Goal: Information Seeking & Learning: Learn about a topic

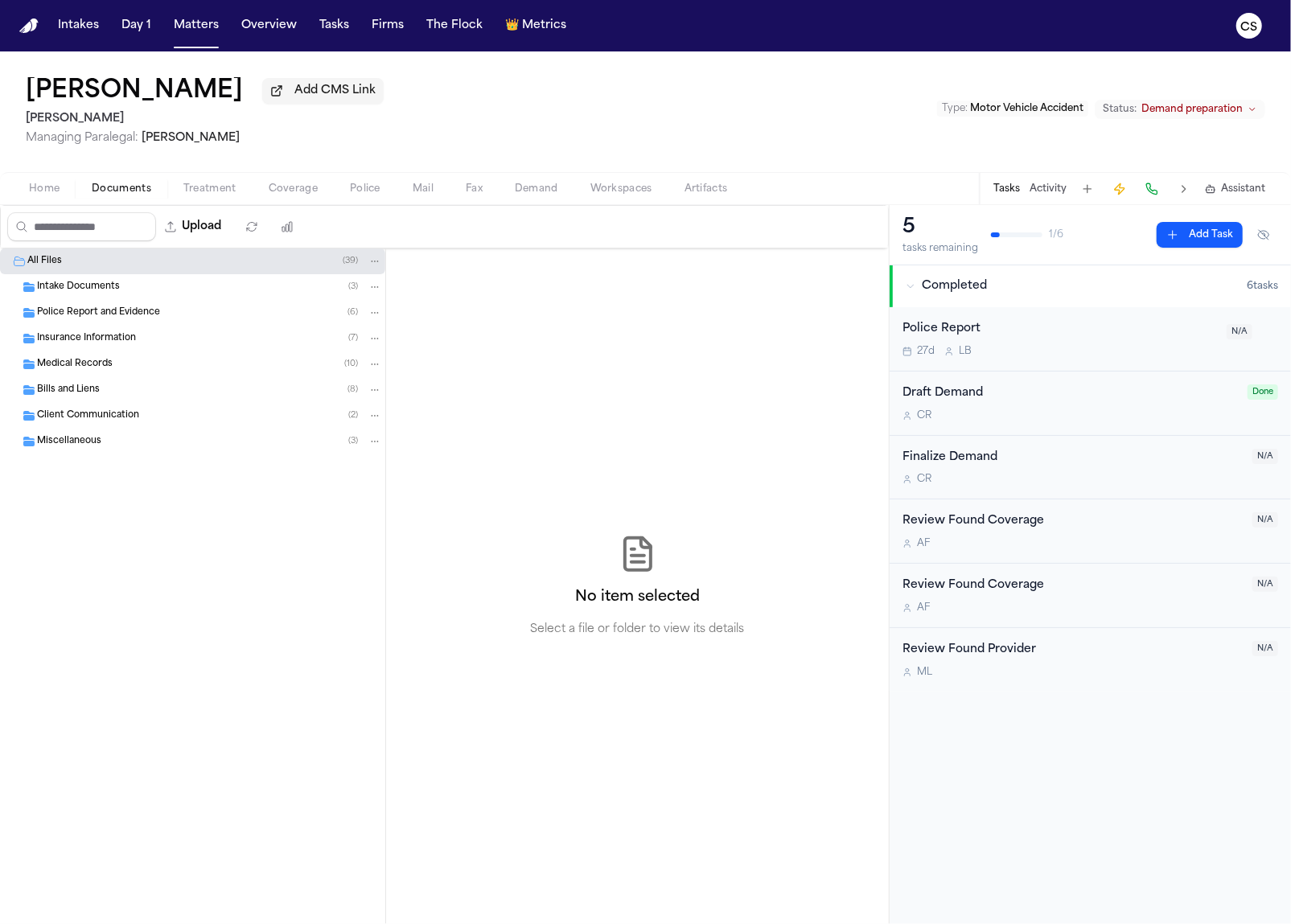
click at [130, 286] on div "Intake Documents ( 3 )" at bounding box center [210, 287] width 345 height 15
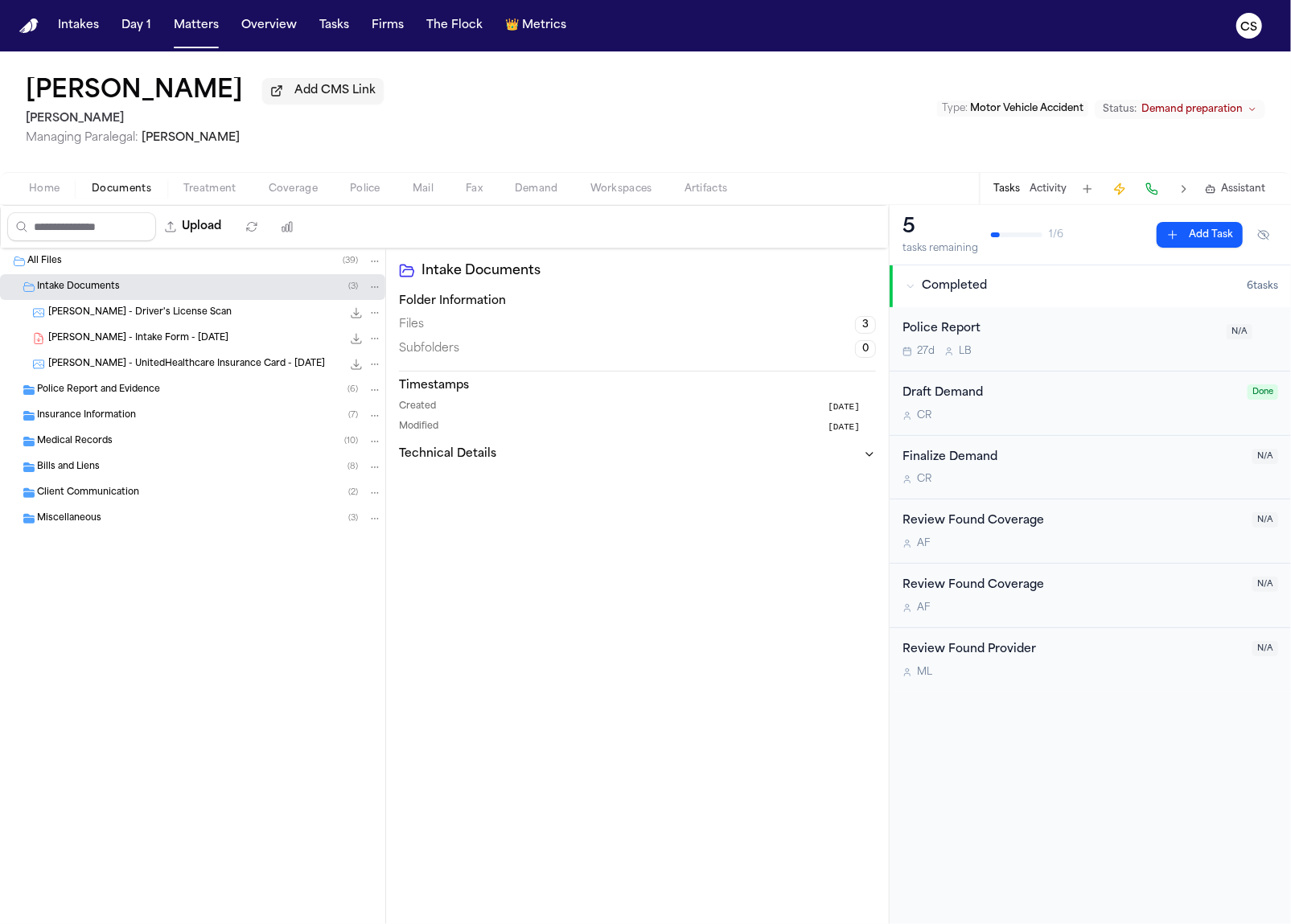
click at [127, 355] on div "[PERSON_NAME] - UnitedHealthcare Insurance Card - [DATE] 711.5 KB • JPG" at bounding box center [193, 364] width 385 height 26
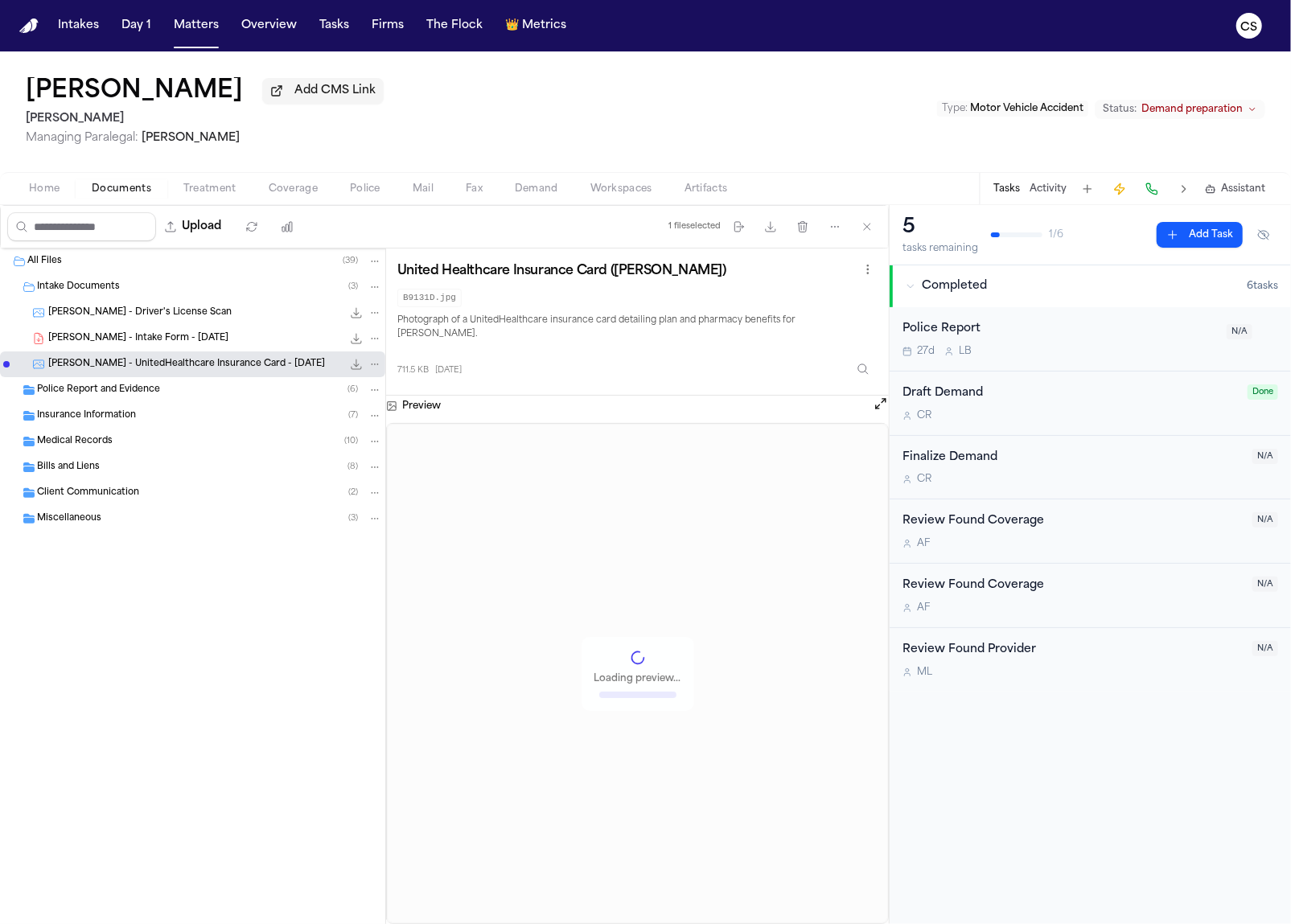
click at [129, 390] on span "Police Report and Evidence" at bounding box center [98, 390] width 123 height 14
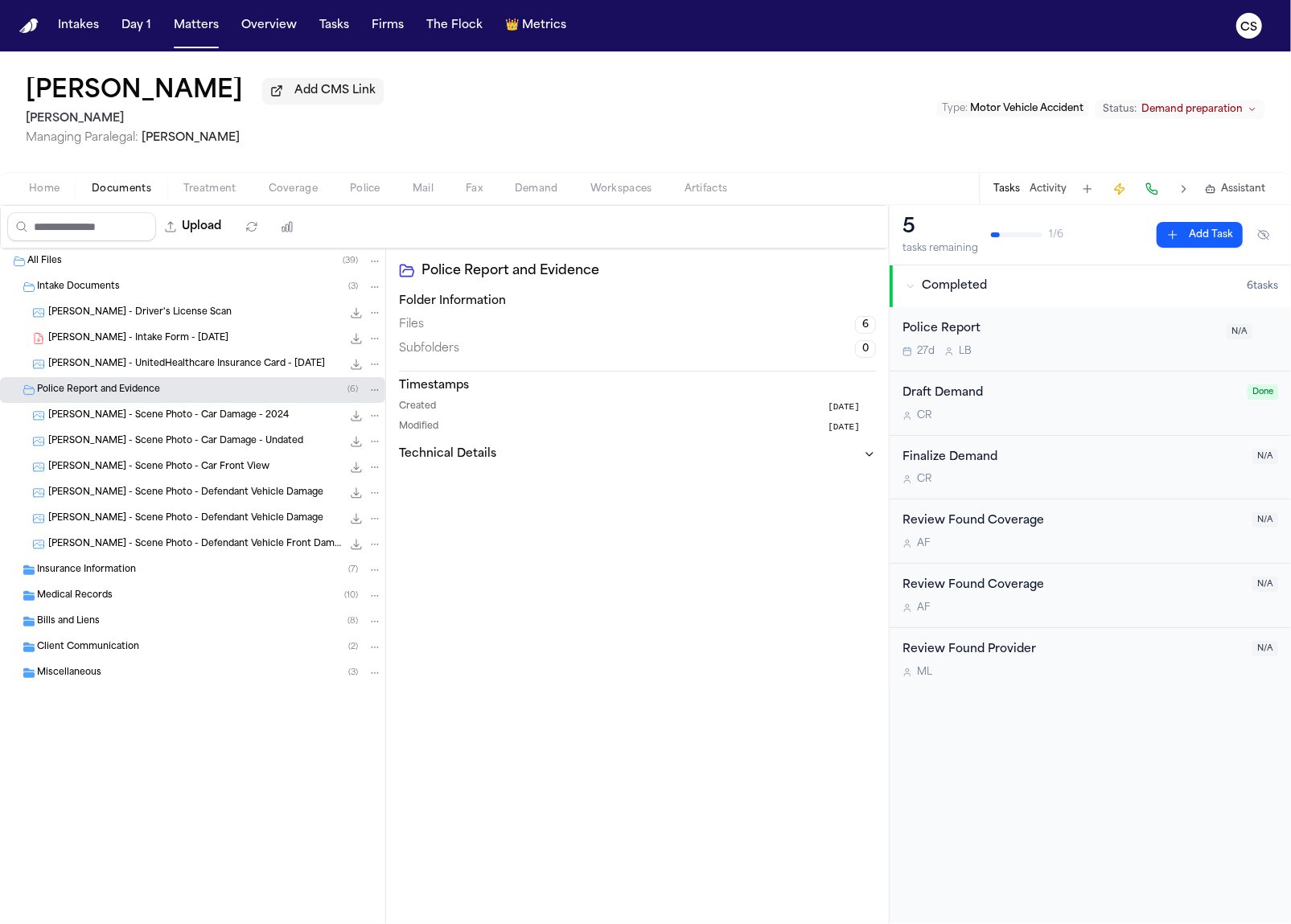
click at [240, 419] on div "[PERSON_NAME] - Scene Photo - Car Damage - 2024 2.2 MB • JPG" at bounding box center [215, 415] width 334 height 16
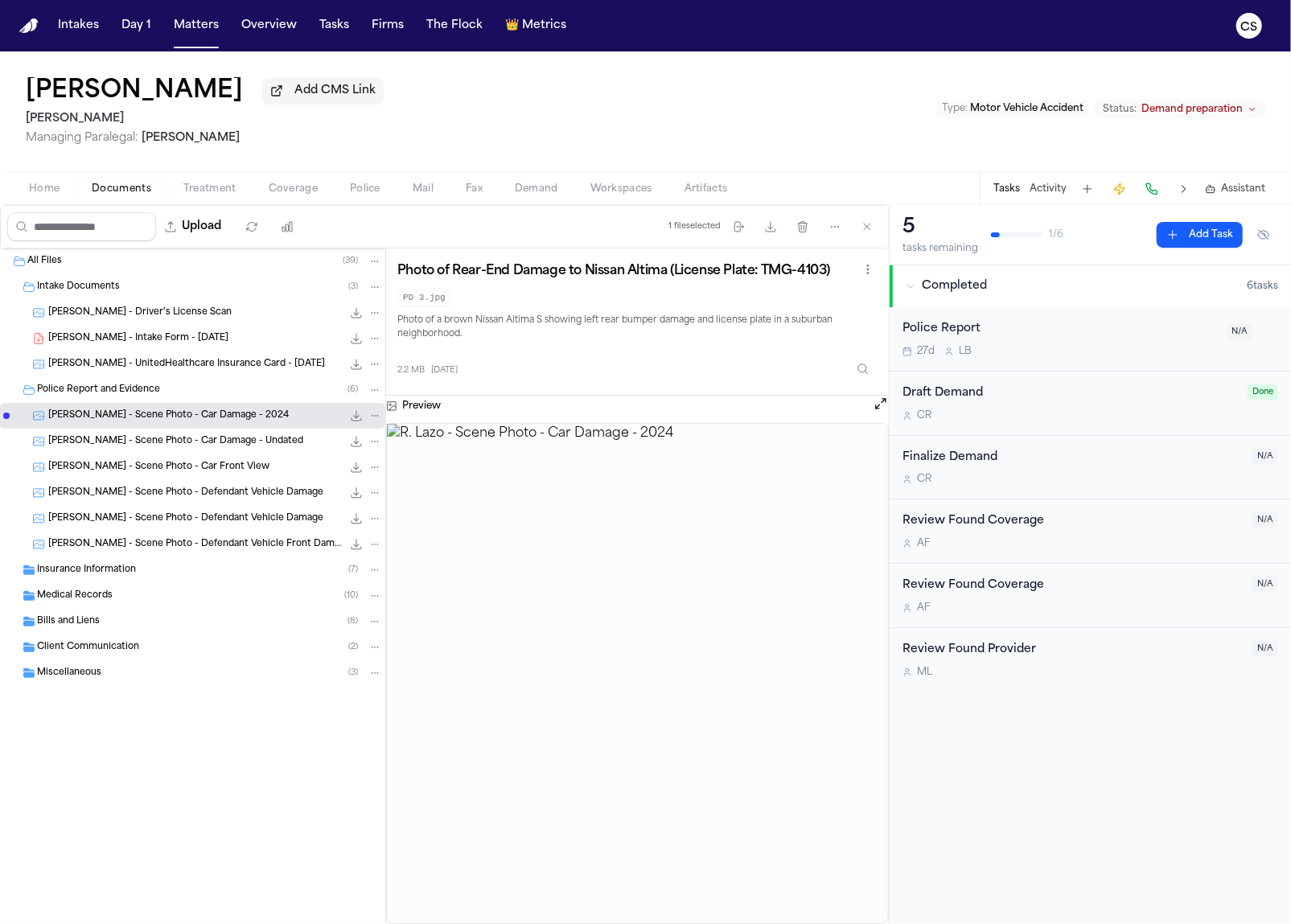
click at [75, 576] on span "Insurance Information" at bounding box center [86, 571] width 99 height 14
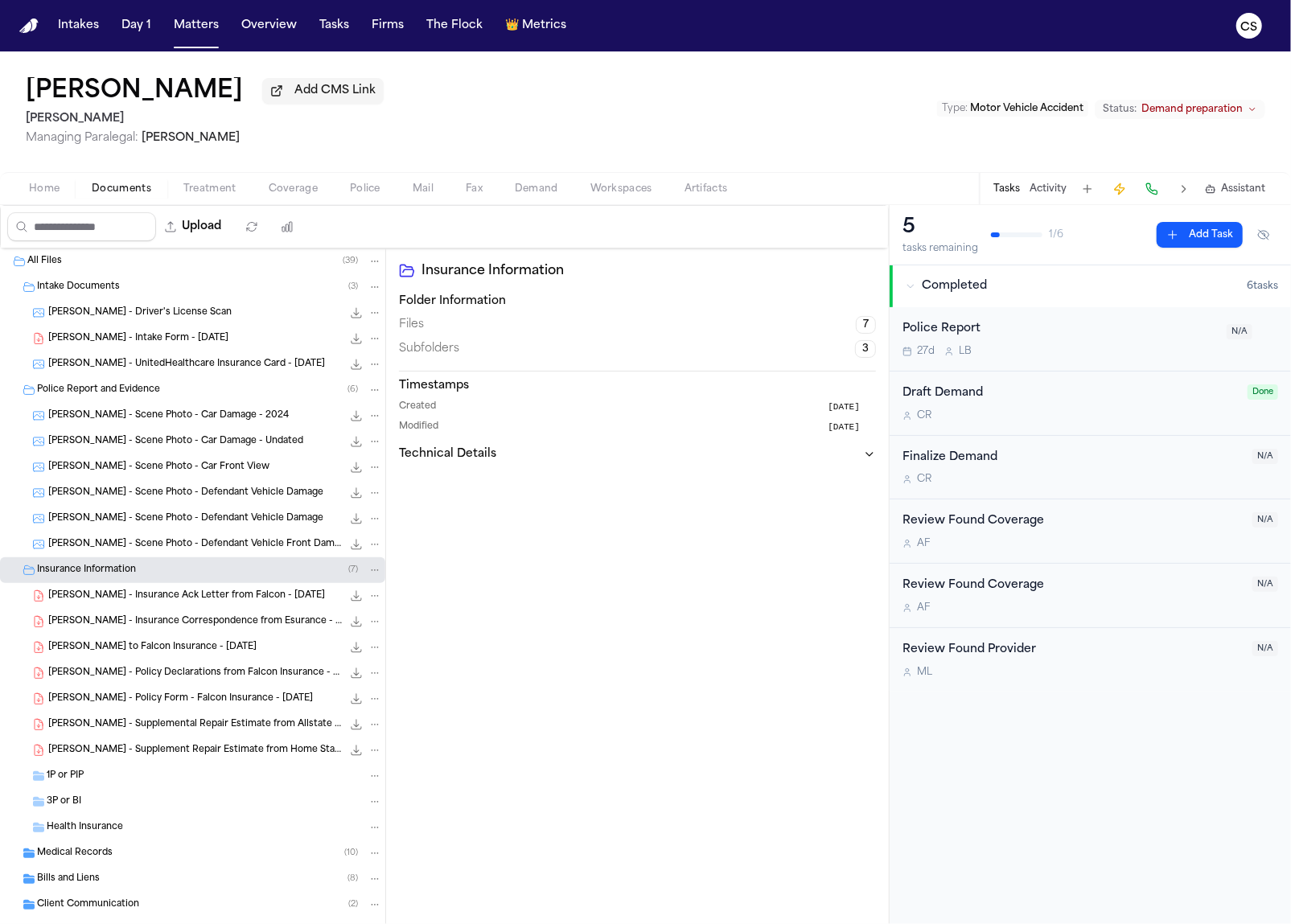
click at [250, 604] on span "[PERSON_NAME] - Insurance Ack Letter from Falcon - [DATE]" at bounding box center [187, 597] width 276 height 14
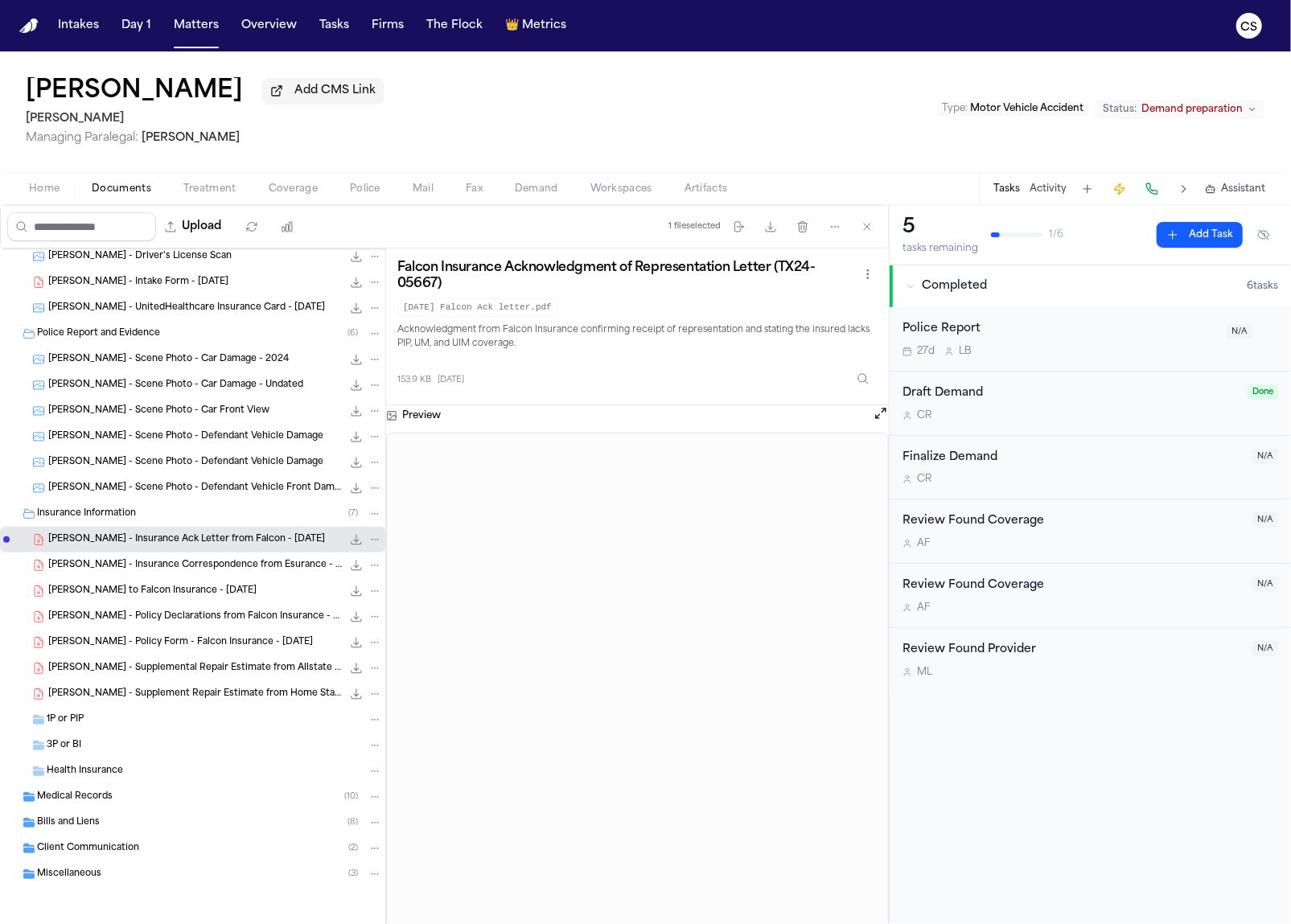
scroll to position [60, 0]
click at [69, 717] on span "1P or PIP" at bounding box center [65, 720] width 37 height 14
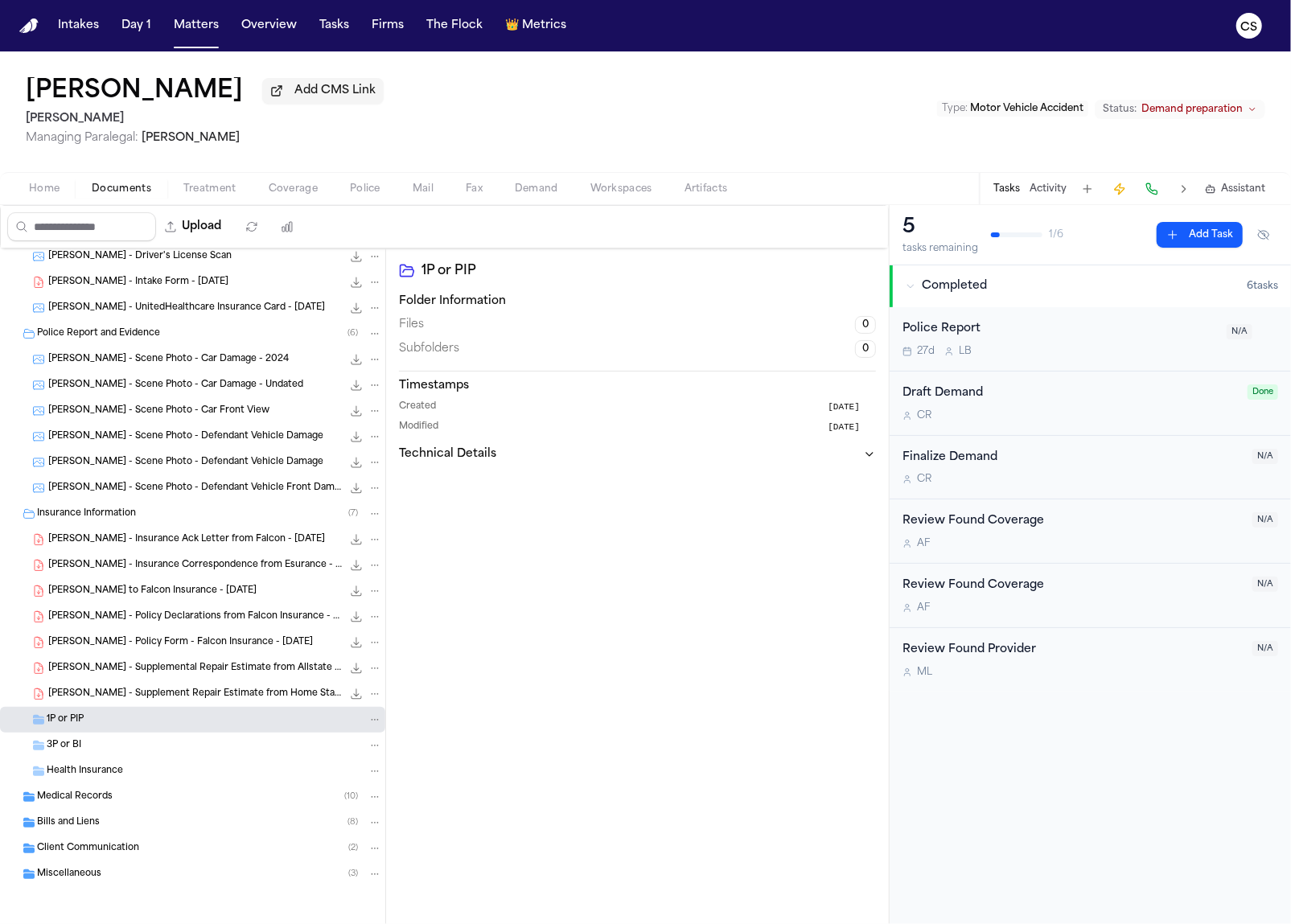
click at [66, 753] on div "3P or BI" at bounding box center [193, 746] width 385 height 26
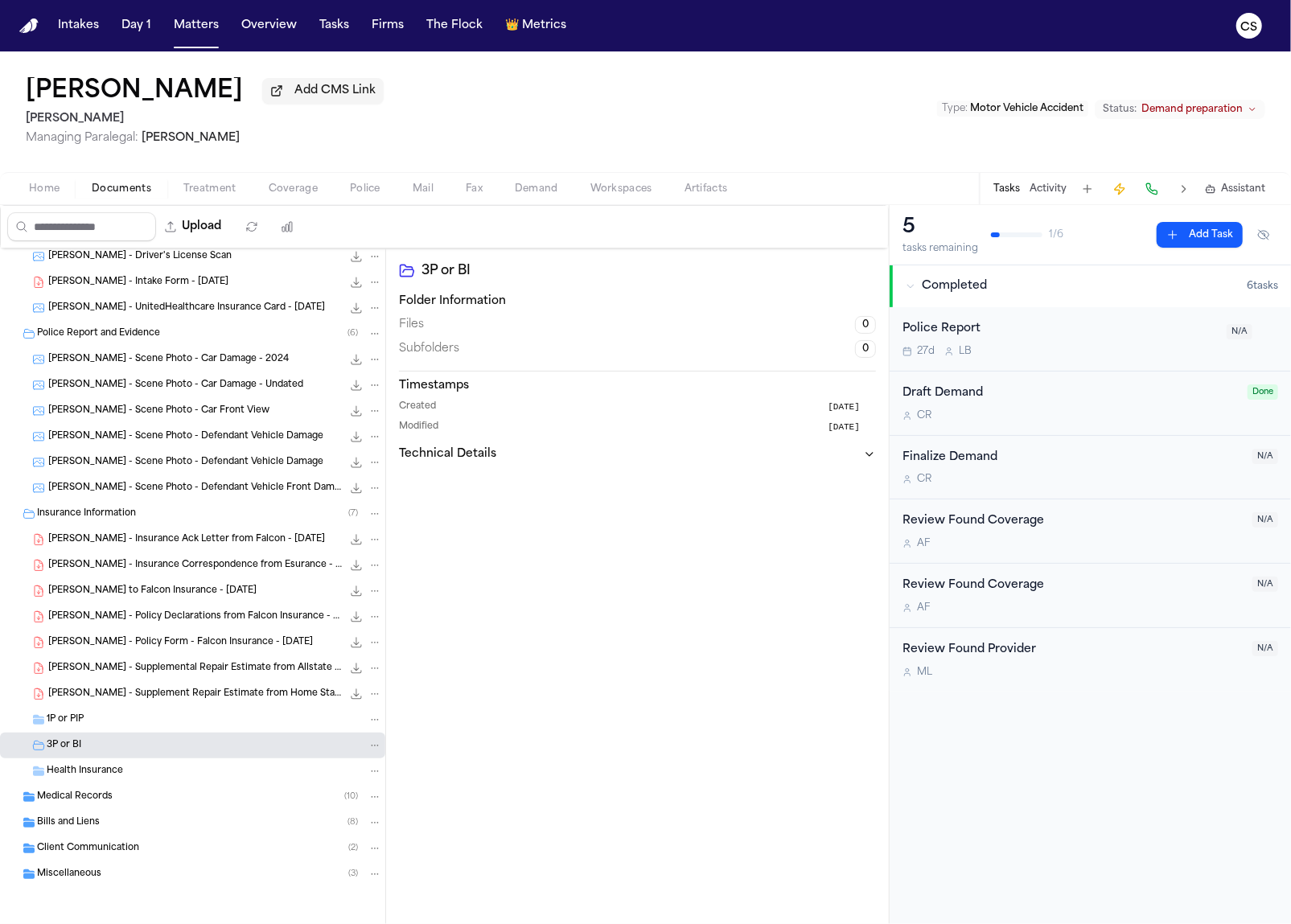
click at [73, 793] on span "Medical Records" at bounding box center [75, 798] width 76 height 14
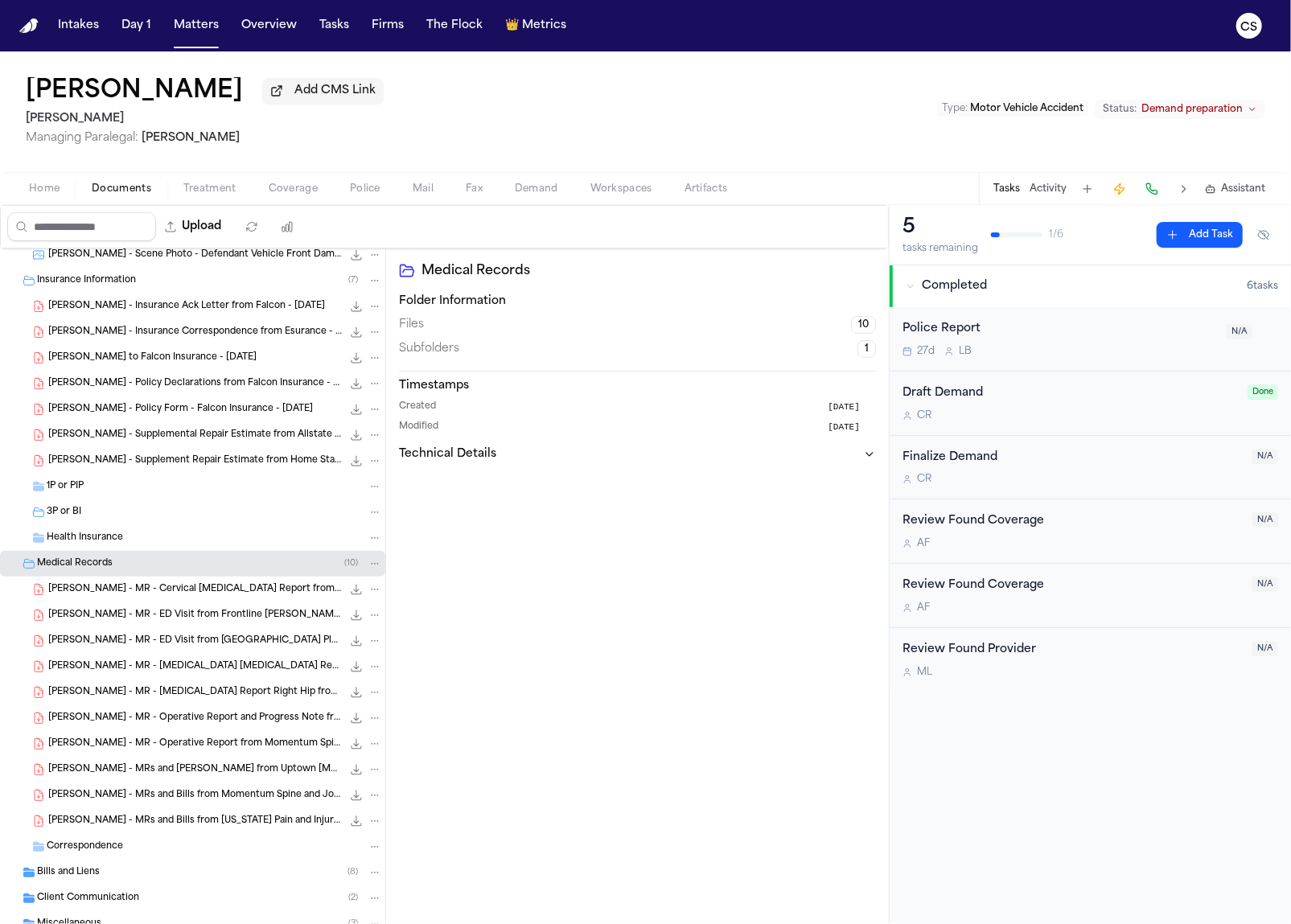
scroll to position [343, 0]
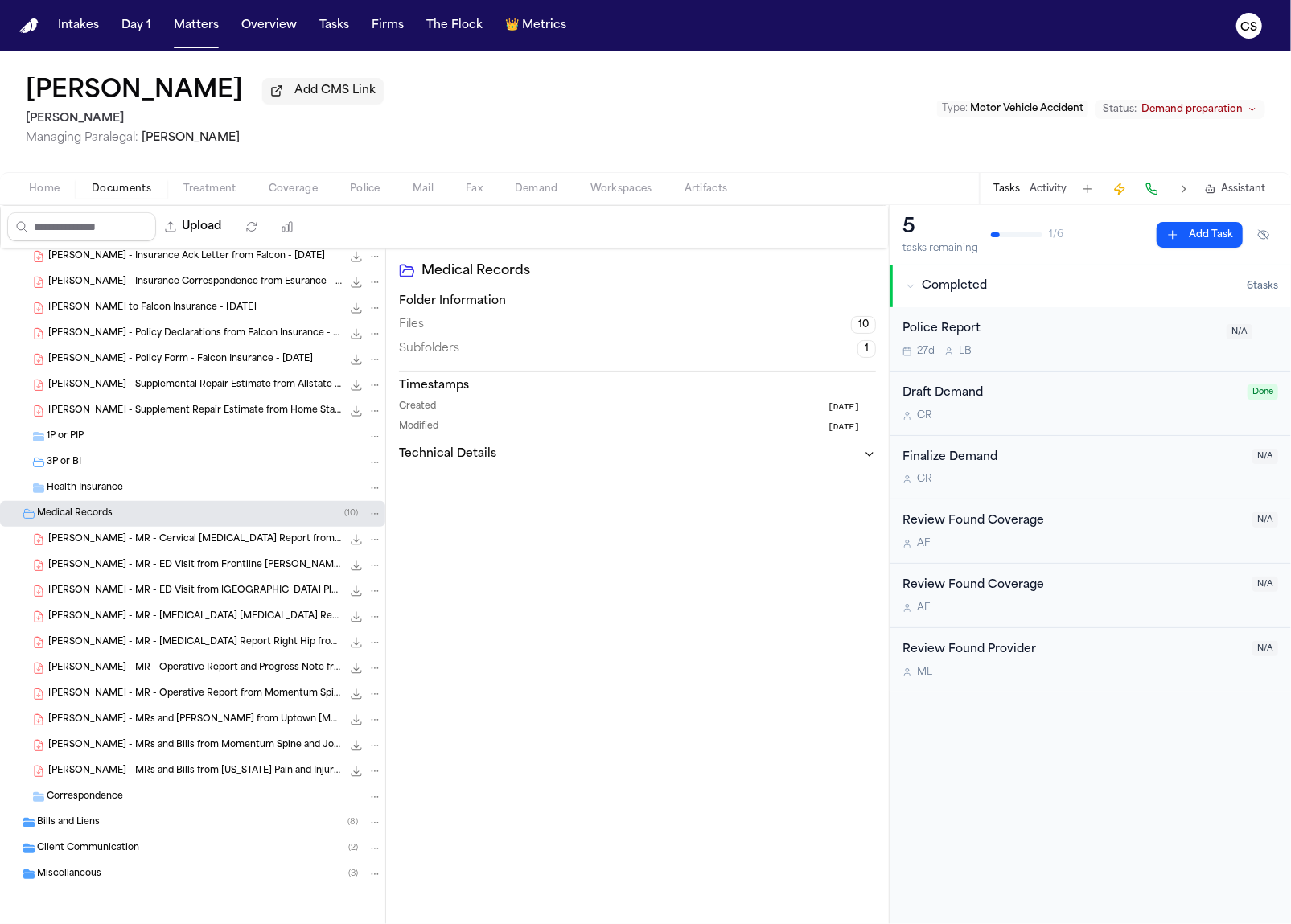
click at [91, 826] on span "Bills and Liens" at bounding box center [68, 823] width 63 height 14
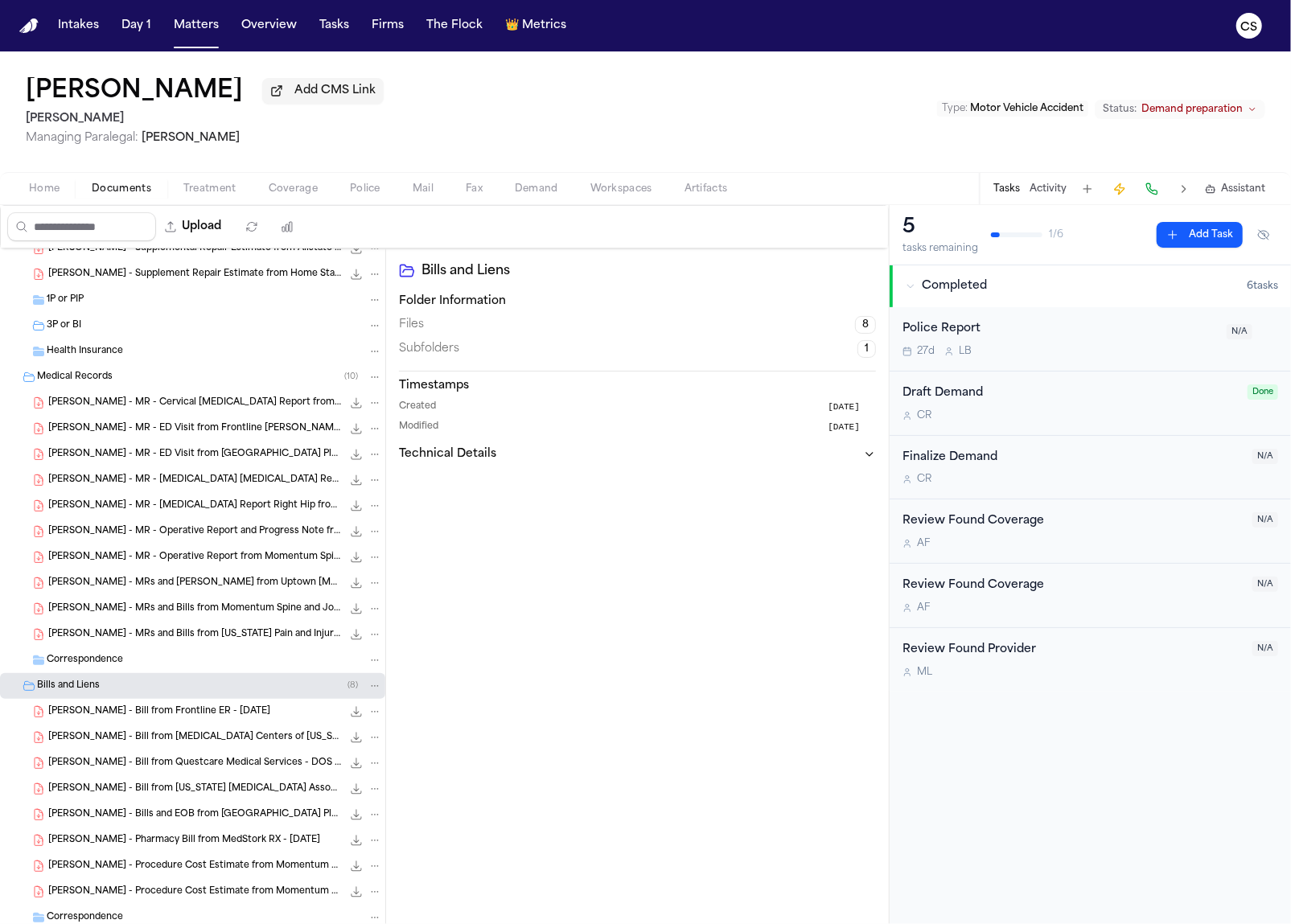
scroll to position [574, 0]
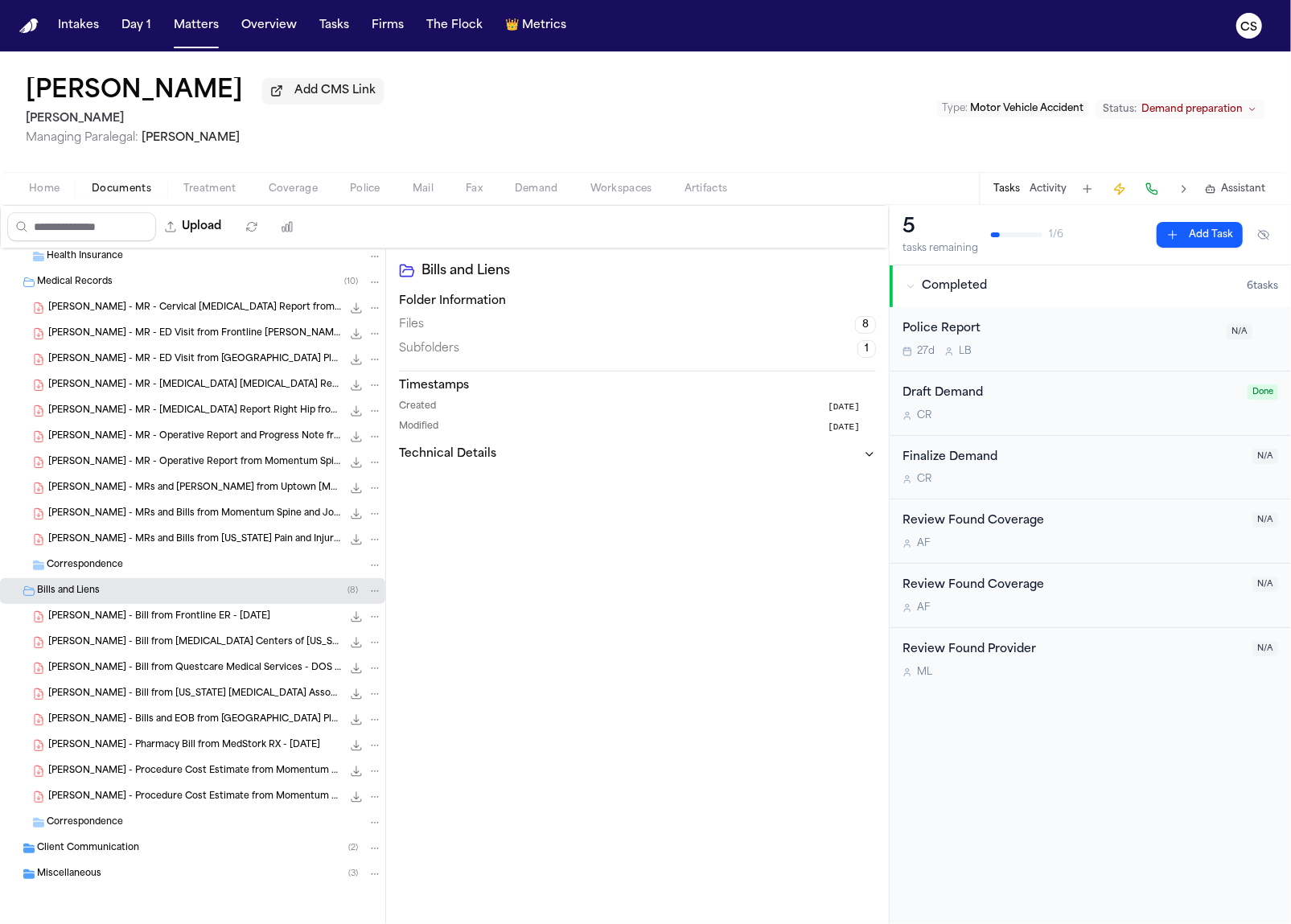
click at [199, 727] on div "[PERSON_NAME] - Bills and EOB from [GEOGRAPHIC_DATA] Plano - [DATE] 3.5 MB • PDF" at bounding box center [193, 720] width 385 height 26
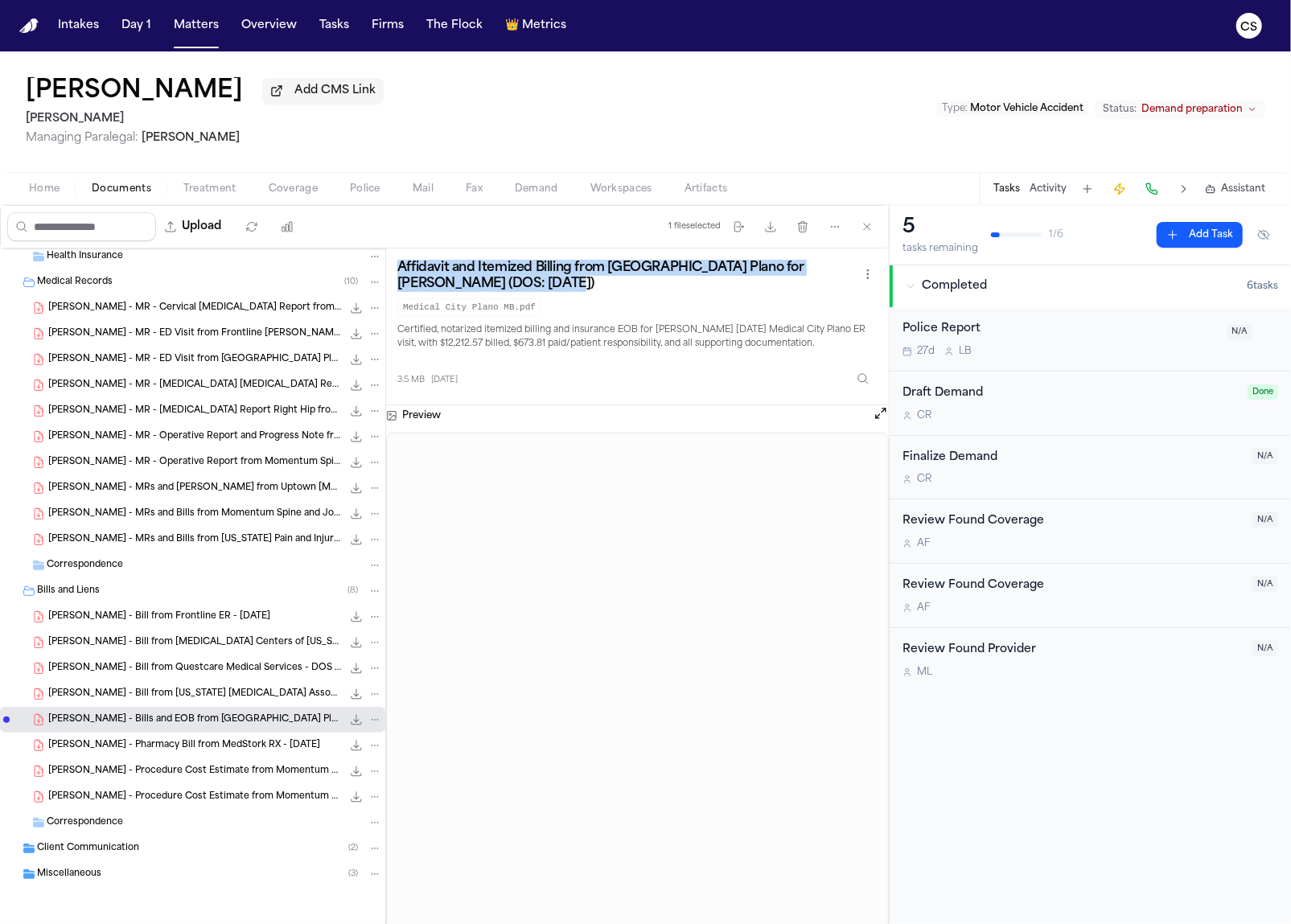
drag, startPoint x: 521, startPoint y: 288, endPoint x: 384, endPoint y: 269, distance: 138.3
click at [384, 269] on div "[PERSON_NAME] - Policy Form - Falcon Insurance - [DATE] 84.8 KB • PDF [PERSON_N…" at bounding box center [444, 608] width 889 height 719
click at [180, 776] on span "[PERSON_NAME] - Procedure Cost Estimate from Momentum Spine & Joint - [DATE]" at bounding box center [195, 772] width 294 height 14
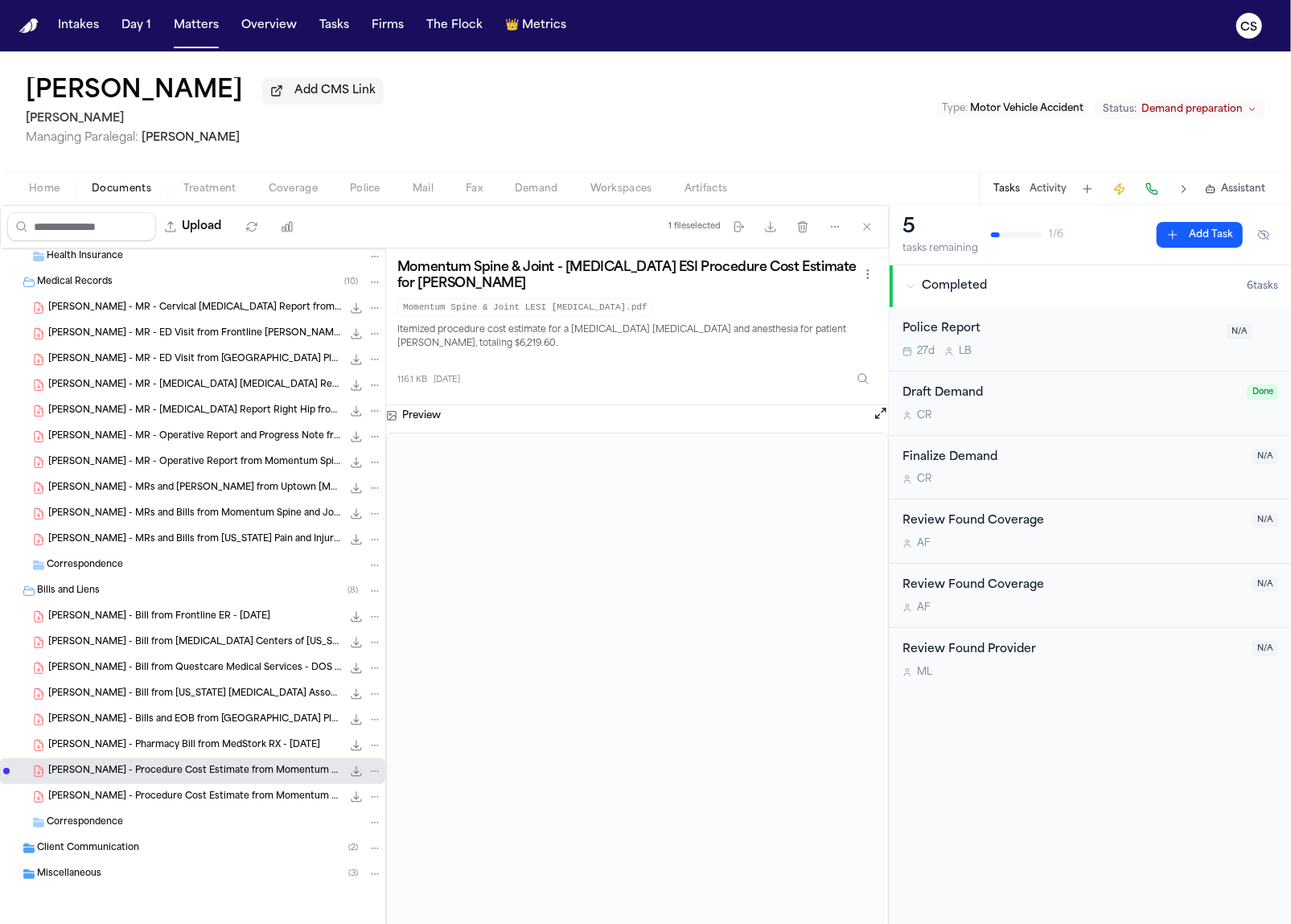
click at [180, 791] on span "[PERSON_NAME] - Procedure Cost Estimate from Momentum Spine & Joint - [DATE]" at bounding box center [195, 798] width 294 height 14
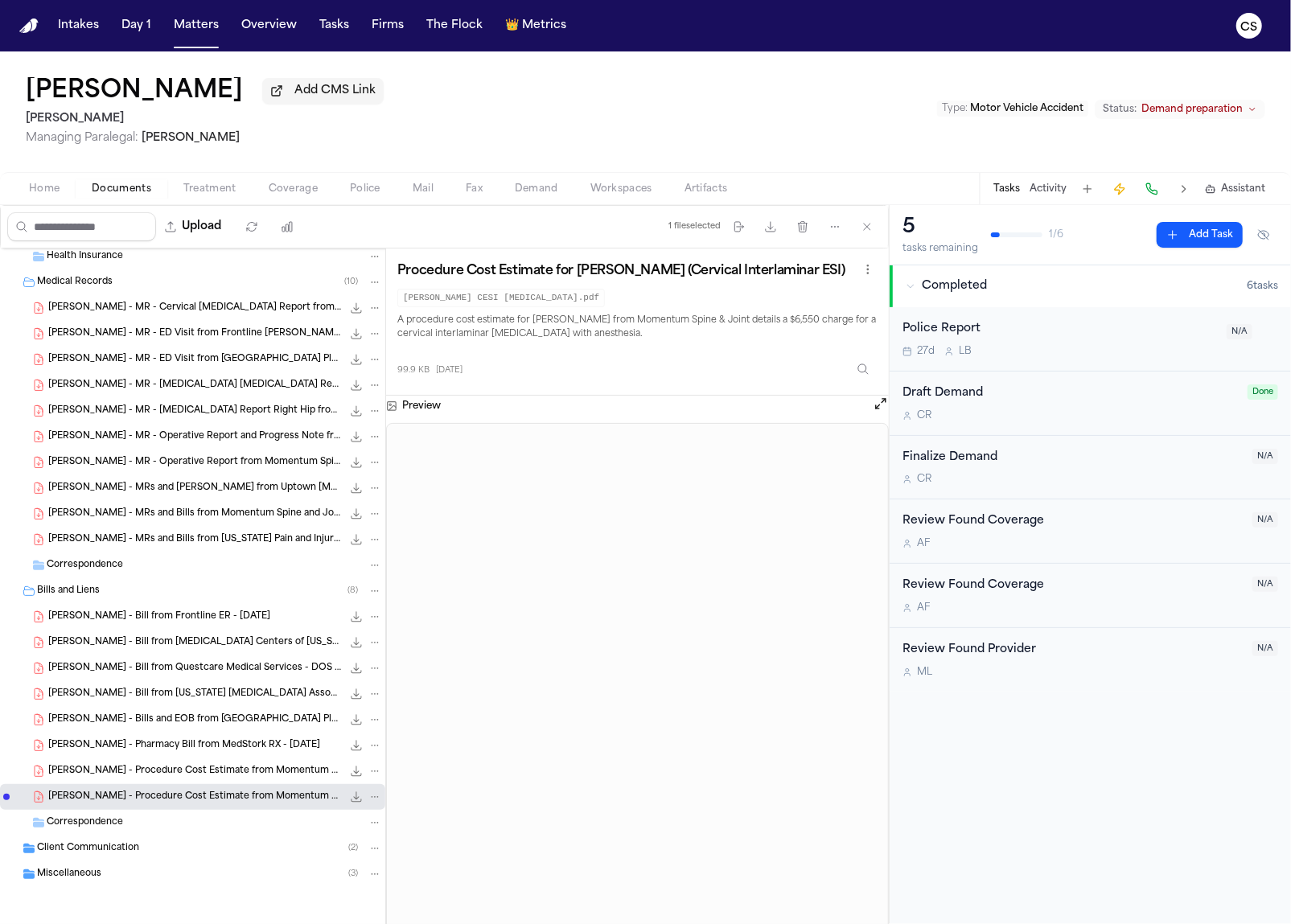
click at [123, 851] on span "Client Communication" at bounding box center [88, 849] width 102 height 14
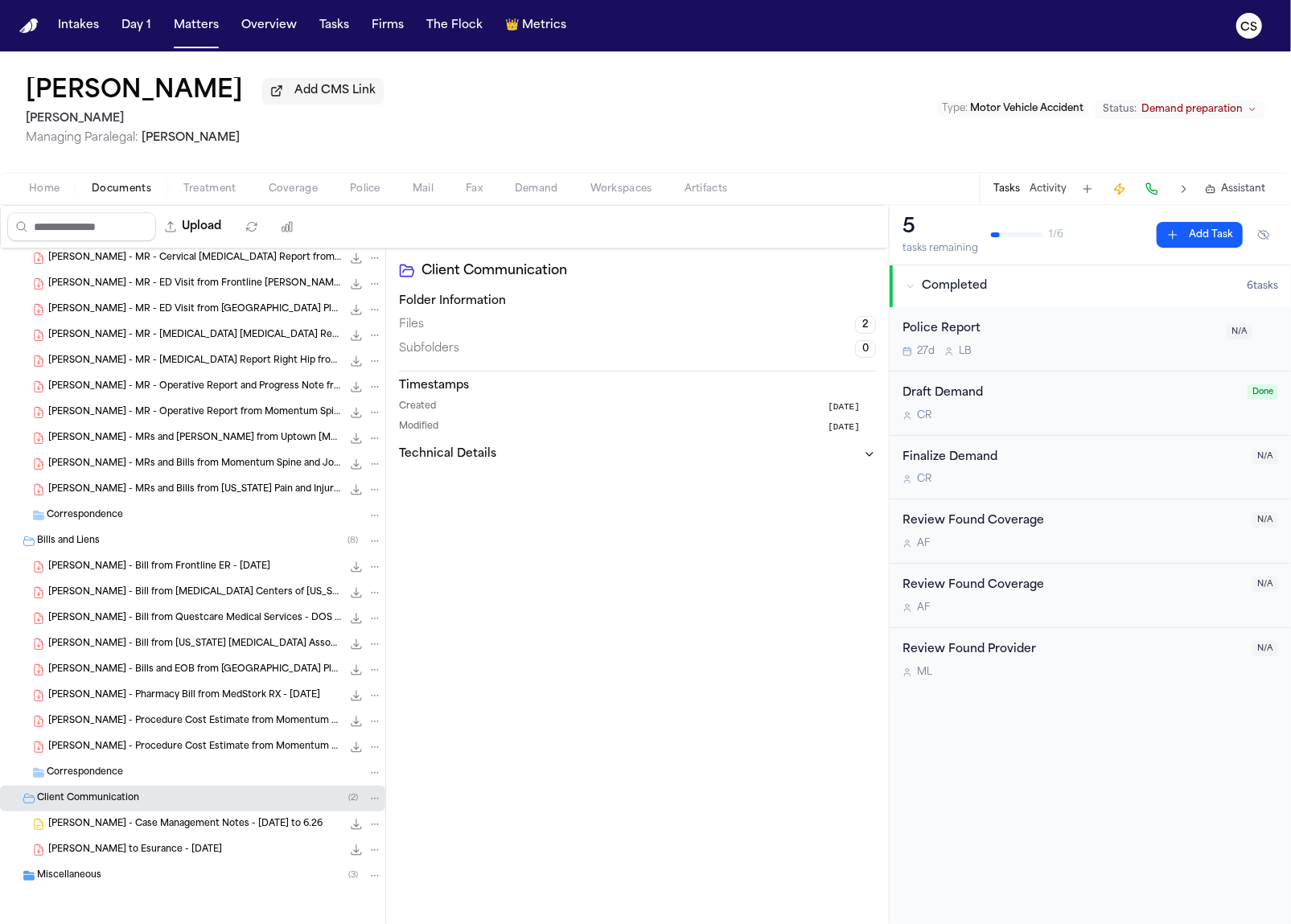
scroll to position [626, 0]
click at [342, 828] on div "61.1 KB • DOCX" at bounding box center [362, 823] width 41 height 16
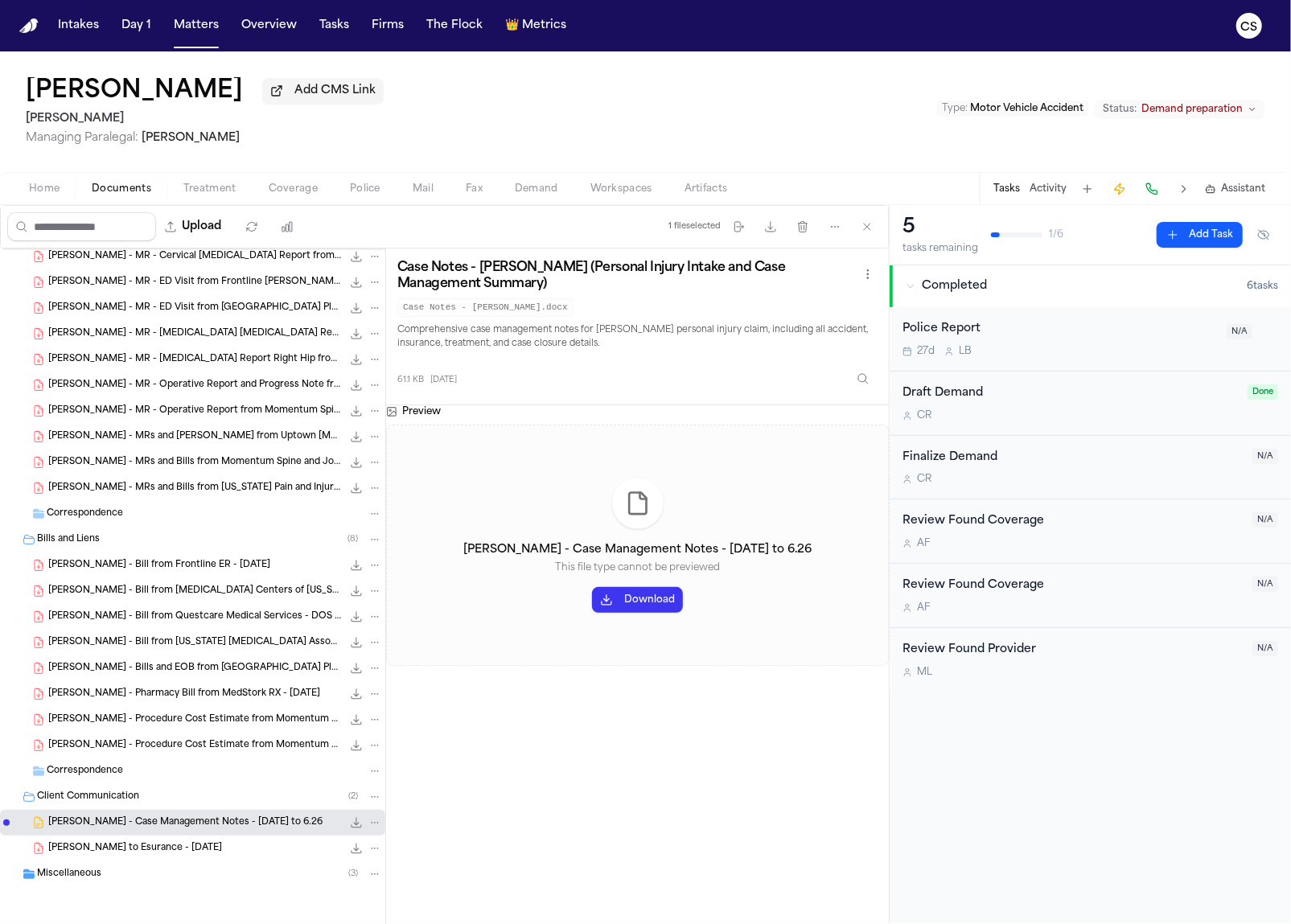
click at [619, 625] on div "[PERSON_NAME] - Case Management Notes - [DATE] to 6.26 This file type cannot be…" at bounding box center [637, 545] width 503 height 241
drag, startPoint x: 394, startPoint y: 274, endPoint x: 459, endPoint y: 294, distance: 68.0
click at [461, 298] on div "Case Notes - [PERSON_NAME] (Personal Injury Intake and Case Management Summary)…" at bounding box center [637, 327] width 503 height 157
copy div "Case Notes - [PERSON_NAME] (Personal Injury Intake and Case Management Summary)"
click at [628, 613] on button "Download" at bounding box center [637, 600] width 91 height 26
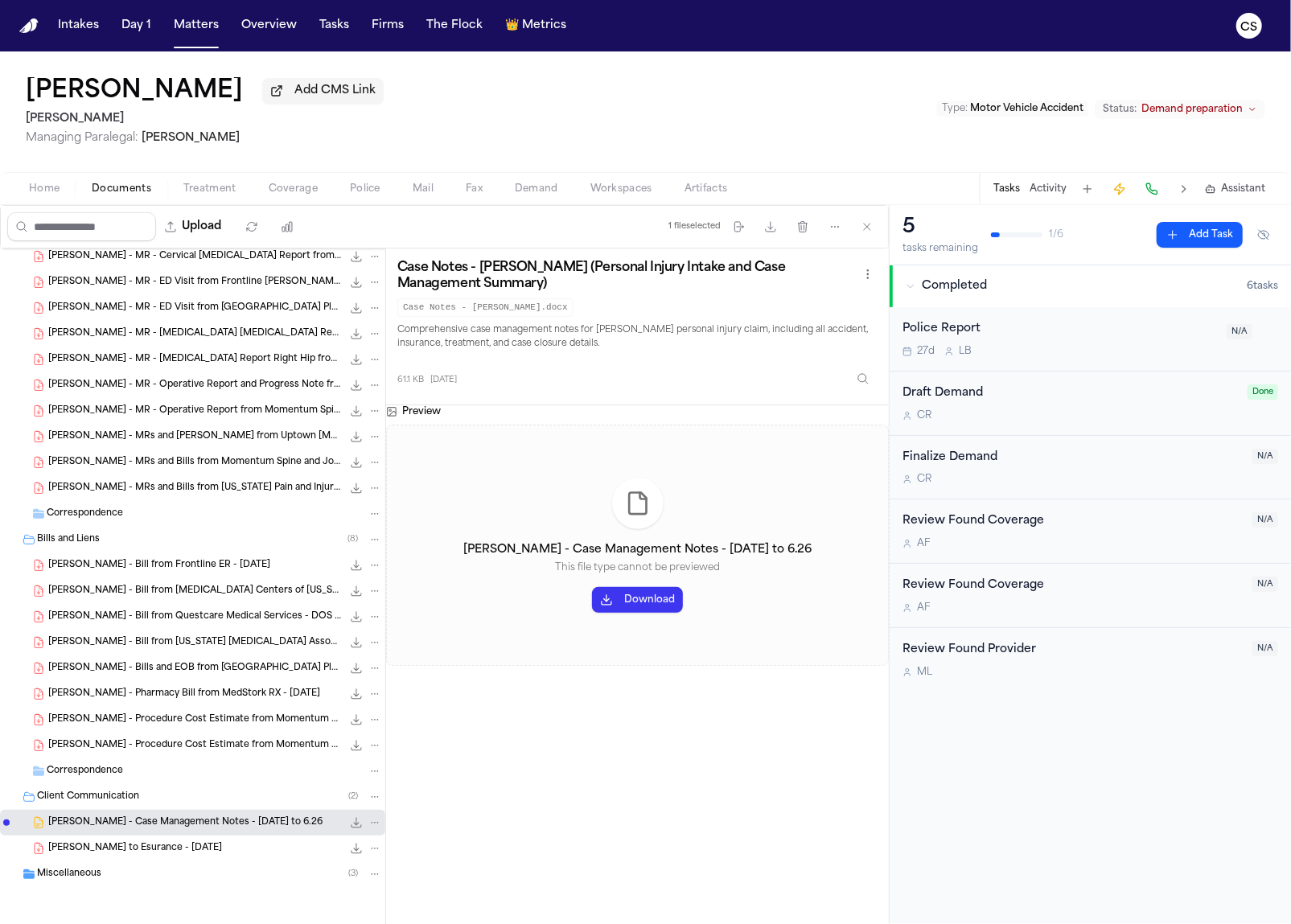
click at [582, 104] on div "[PERSON_NAME] Add CMS Link [PERSON_NAME] Managing Paralegal: [PERSON_NAME] Type…" at bounding box center [645, 112] width 1291 height 121
click at [160, 852] on span "[PERSON_NAME] to Esurance - [DATE]" at bounding box center [135, 849] width 174 height 14
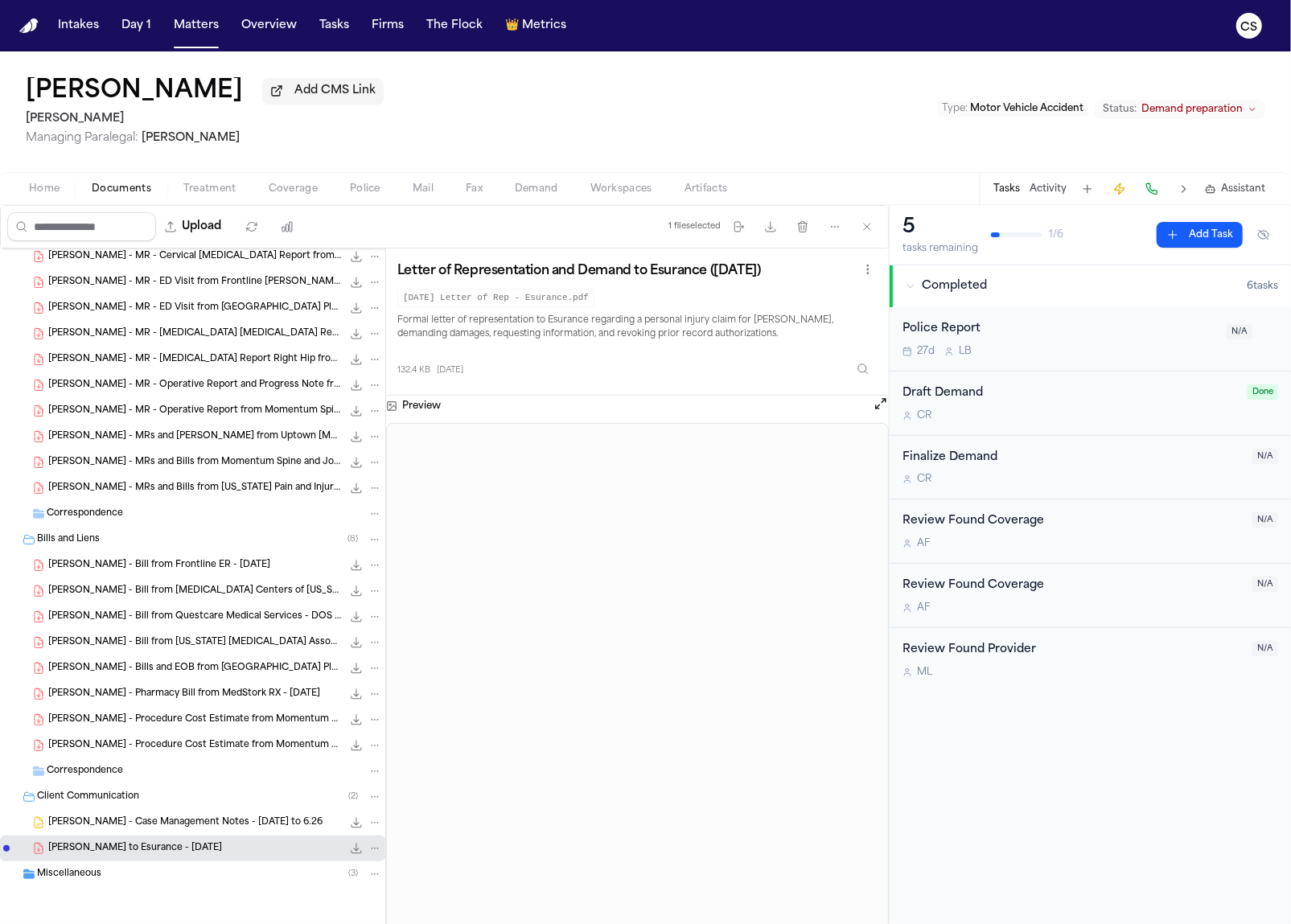
click at [112, 880] on div "Miscellaneous ( 3 )" at bounding box center [210, 874] width 345 height 15
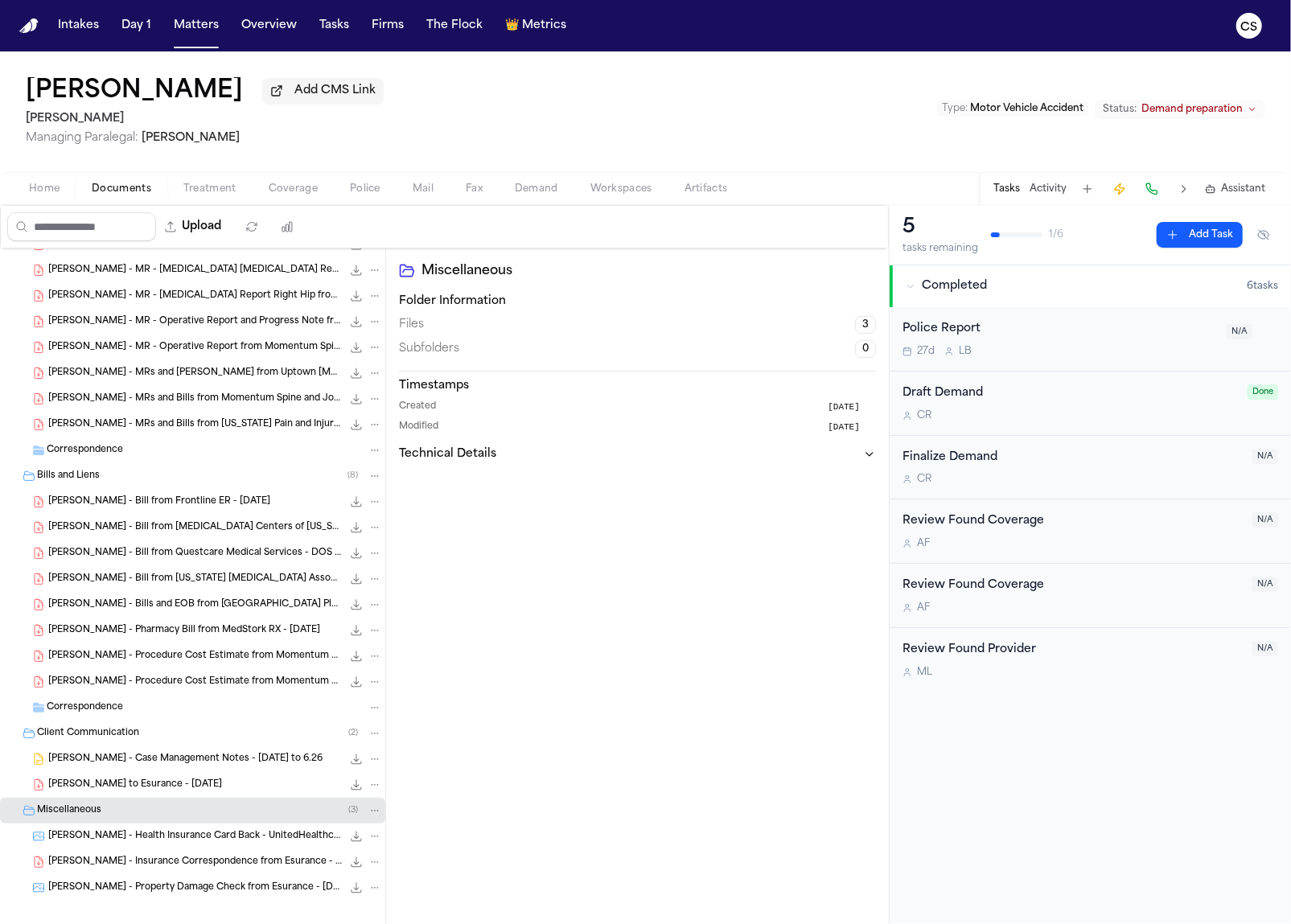
scroll to position [703, 0]
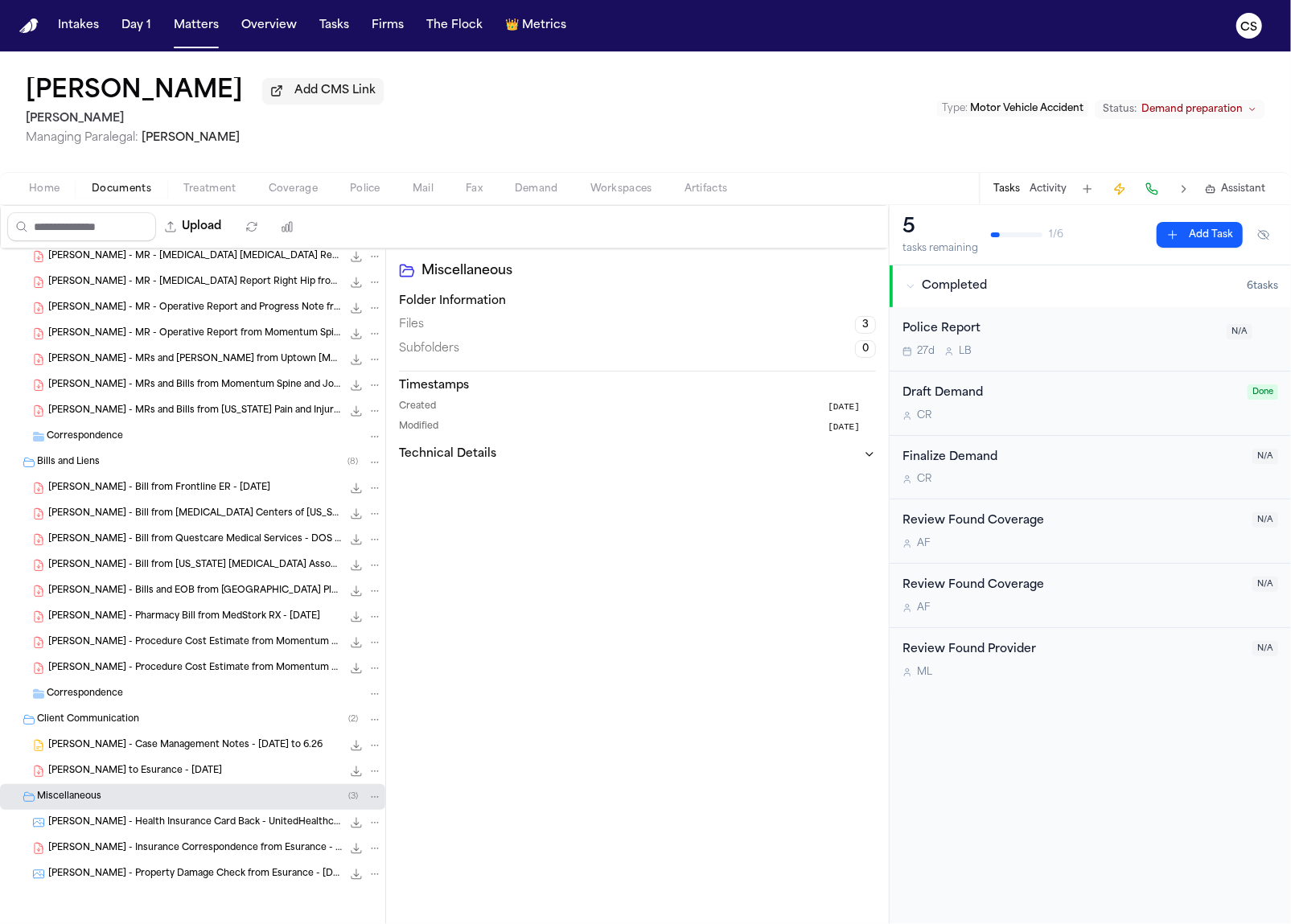
click at [247, 853] on span "[PERSON_NAME] - Insurance Correspondence from Esurance - [DATE]" at bounding box center [195, 849] width 294 height 14
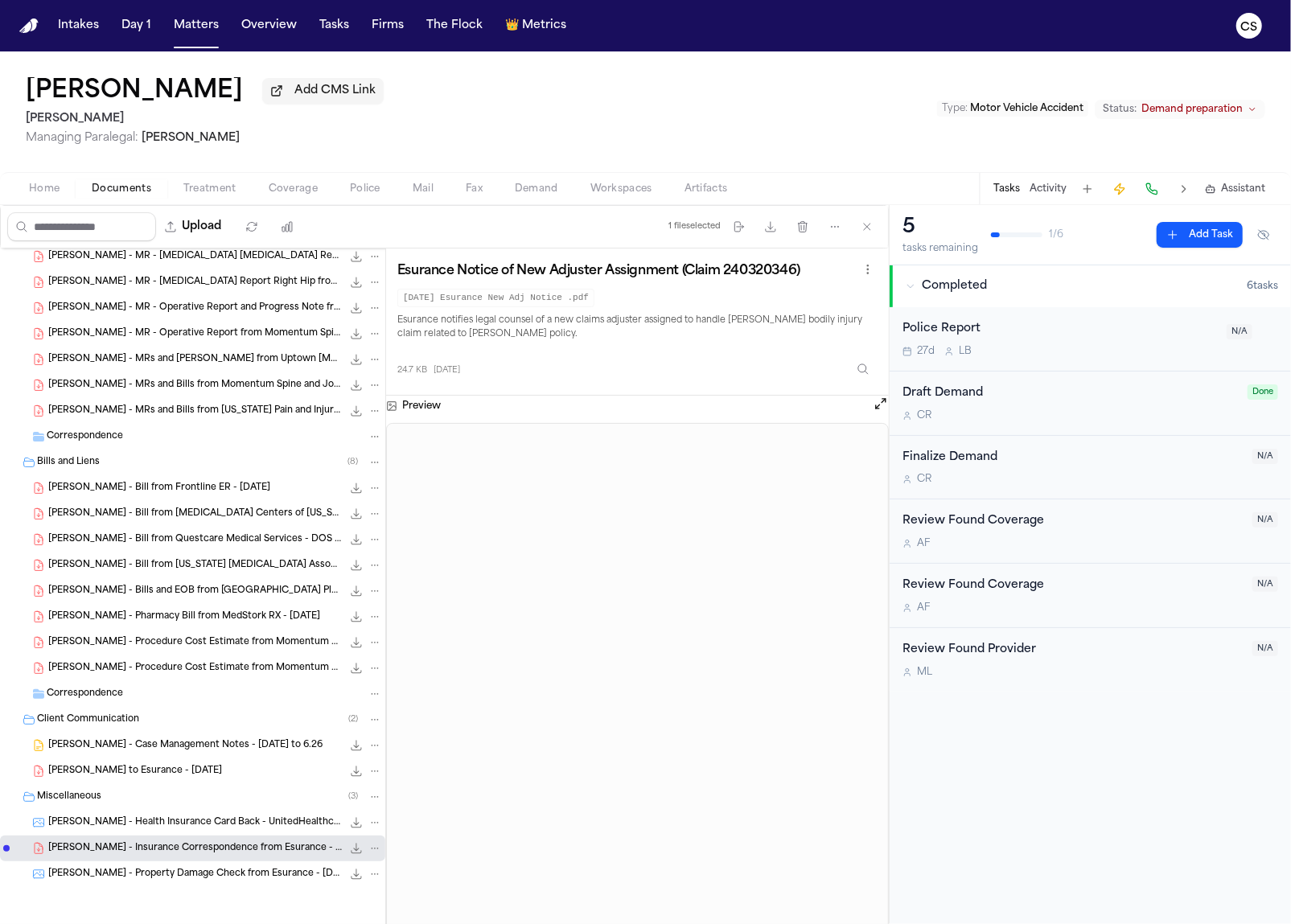
click at [241, 882] on div "[PERSON_NAME] - Property Damage Check from Esurance - [DATE] 3.1 MB • JPG" at bounding box center [193, 875] width 385 height 26
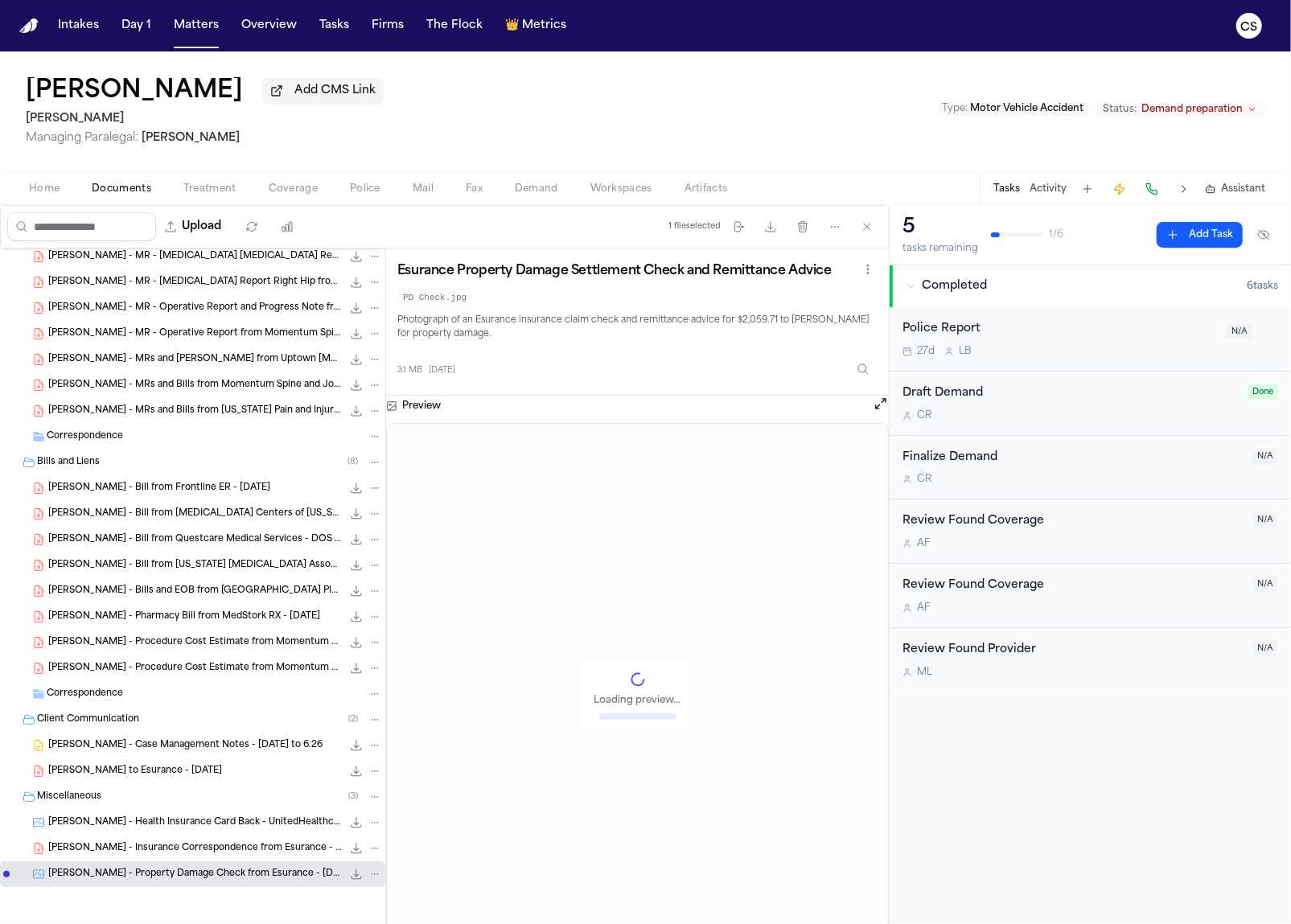
click at [237, 851] on span "[PERSON_NAME] - Insurance Correspondence from Esurance - [DATE]" at bounding box center [195, 849] width 294 height 14
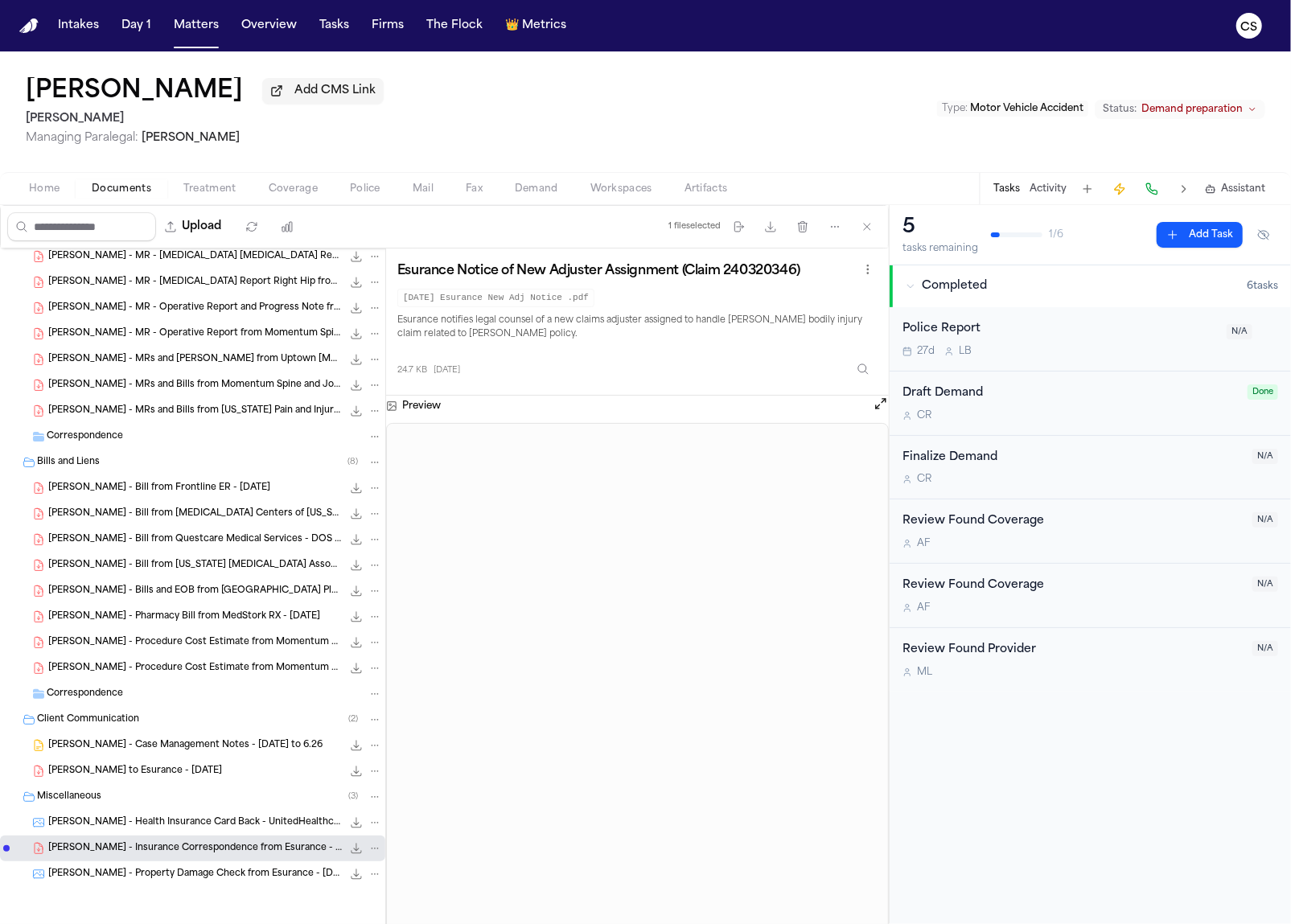
click at [426, 264] on h3 "Esurance Notice of New Adjuster Assignment (Claim 240320346)" at bounding box center [598, 271] width 403 height 16
copy div "Esurance Notice of New Adjuster Assignment (Claim 240320346)"
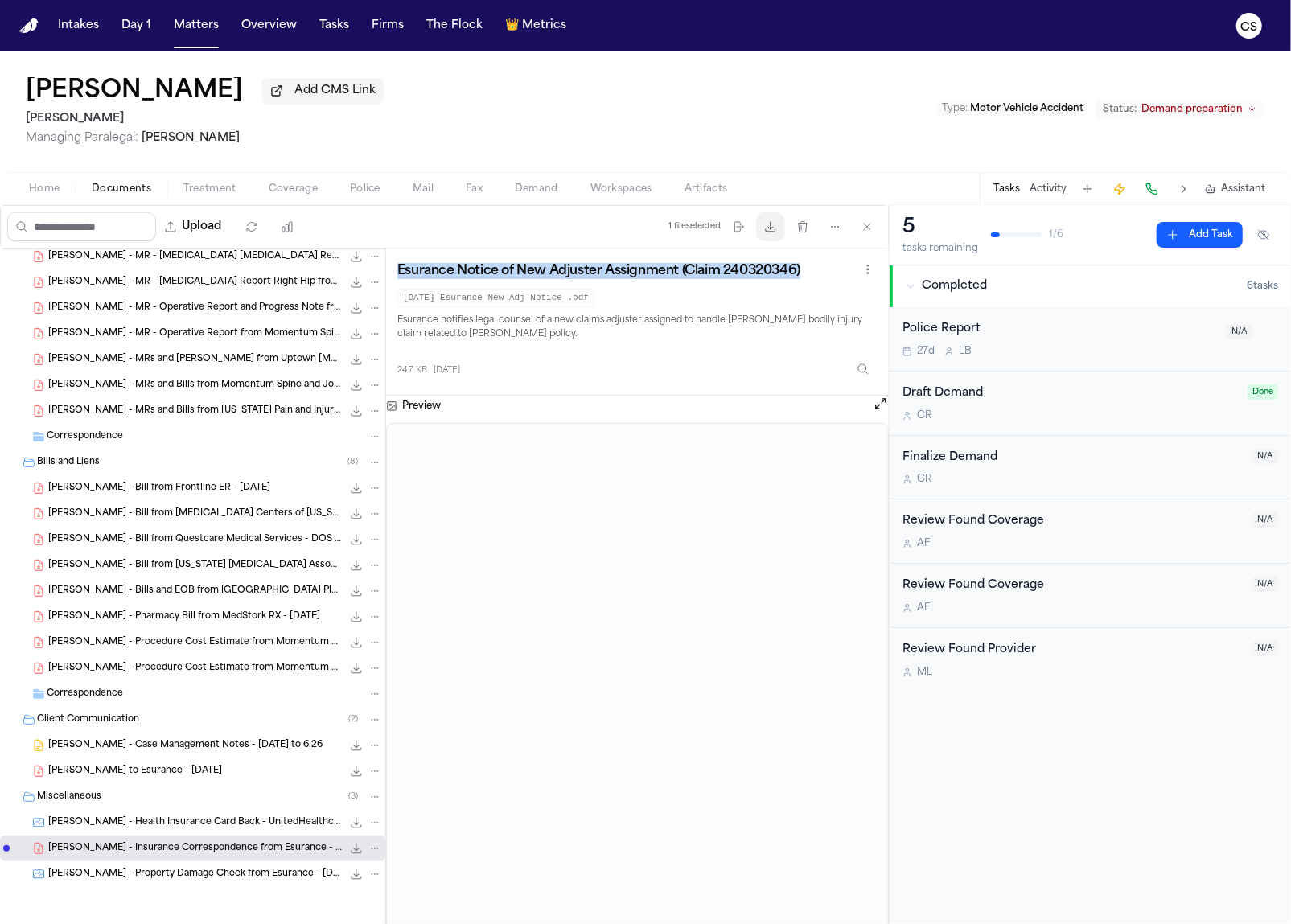
click at [771, 225] on icon "button" at bounding box center [770, 226] width 13 height 13
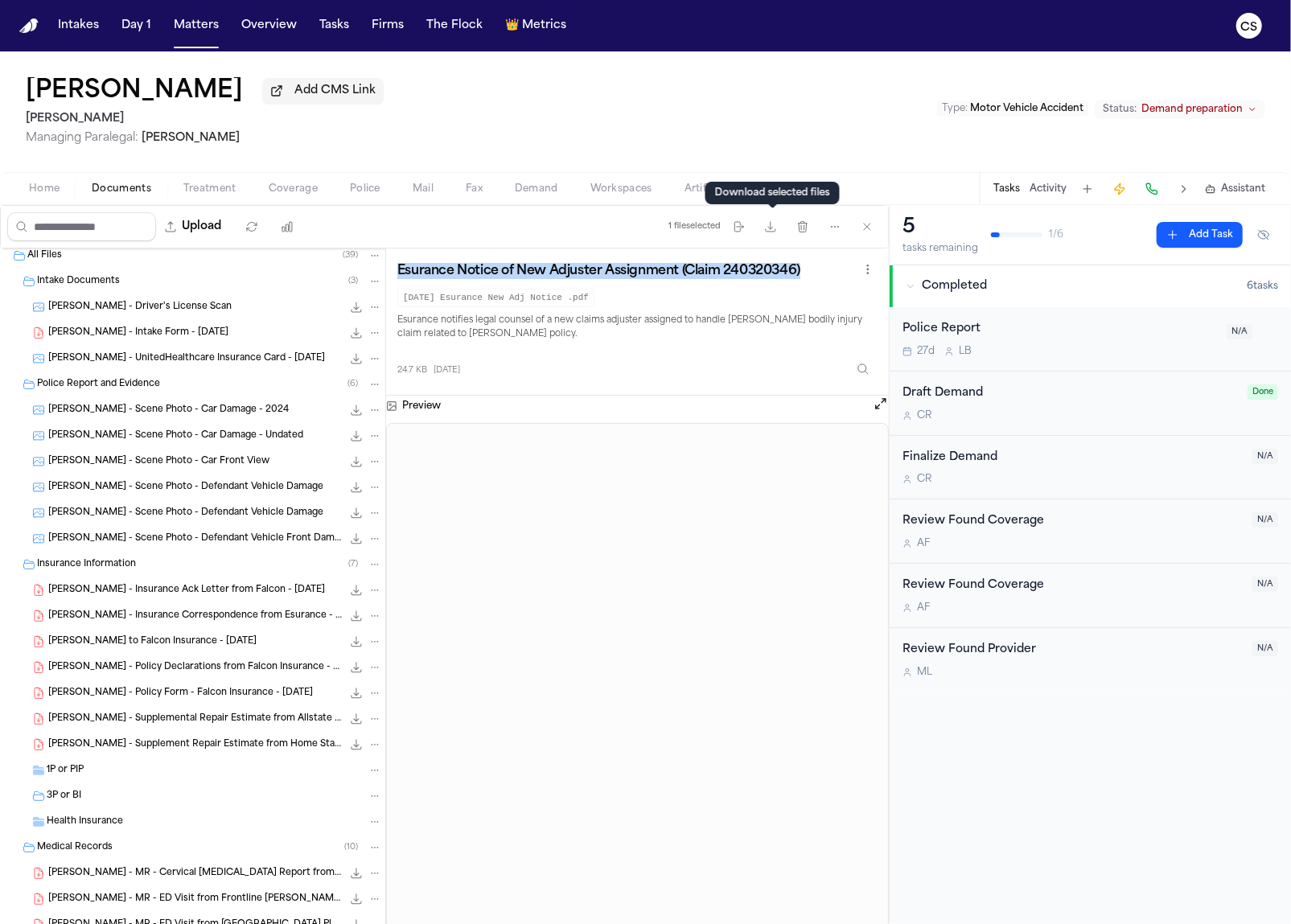
scroll to position [0, 0]
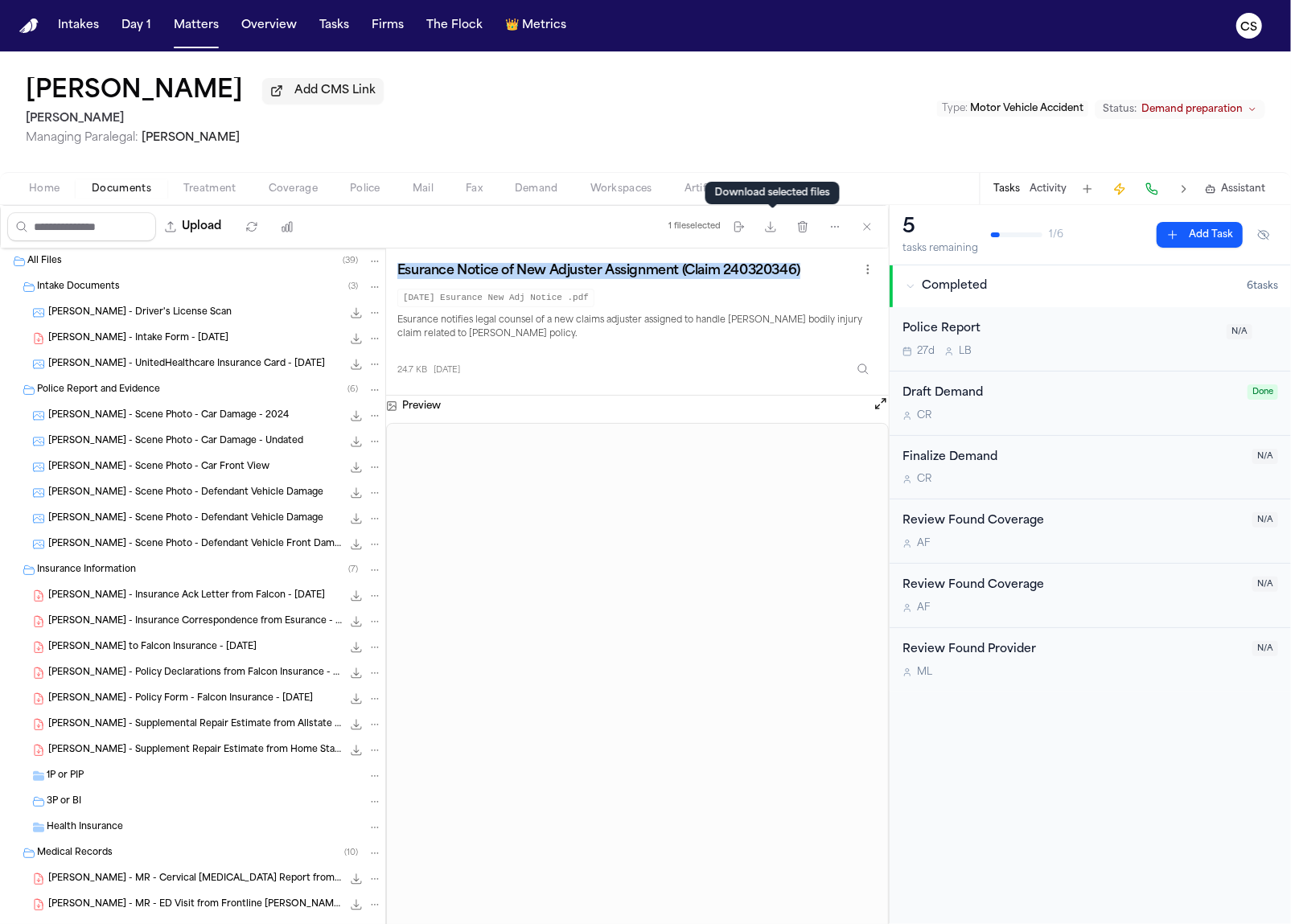
click at [206, 193] on span "Treatment" at bounding box center [209, 188] width 53 height 13
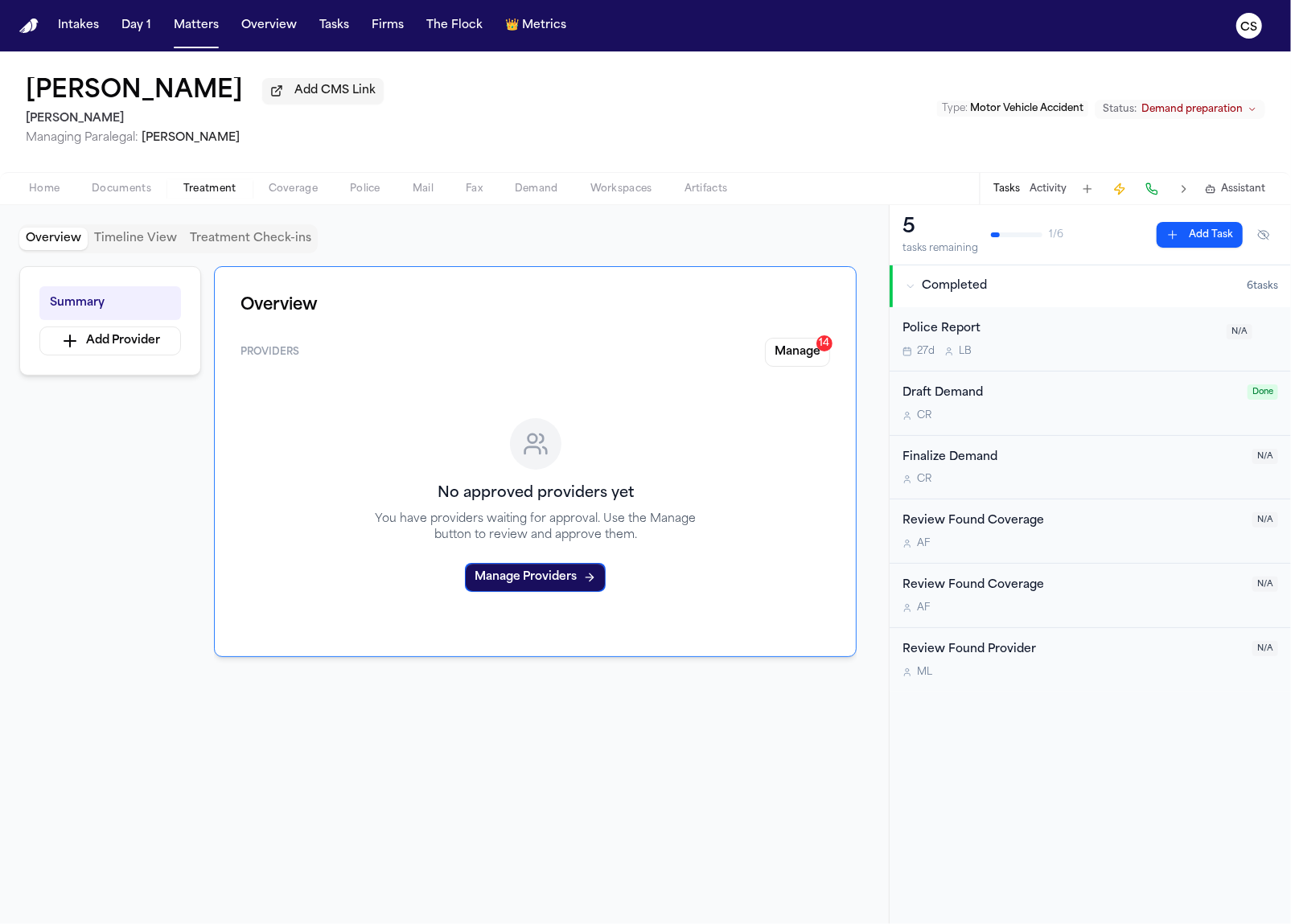
click at [263, 187] on button "Coverage" at bounding box center [293, 189] width 81 height 19
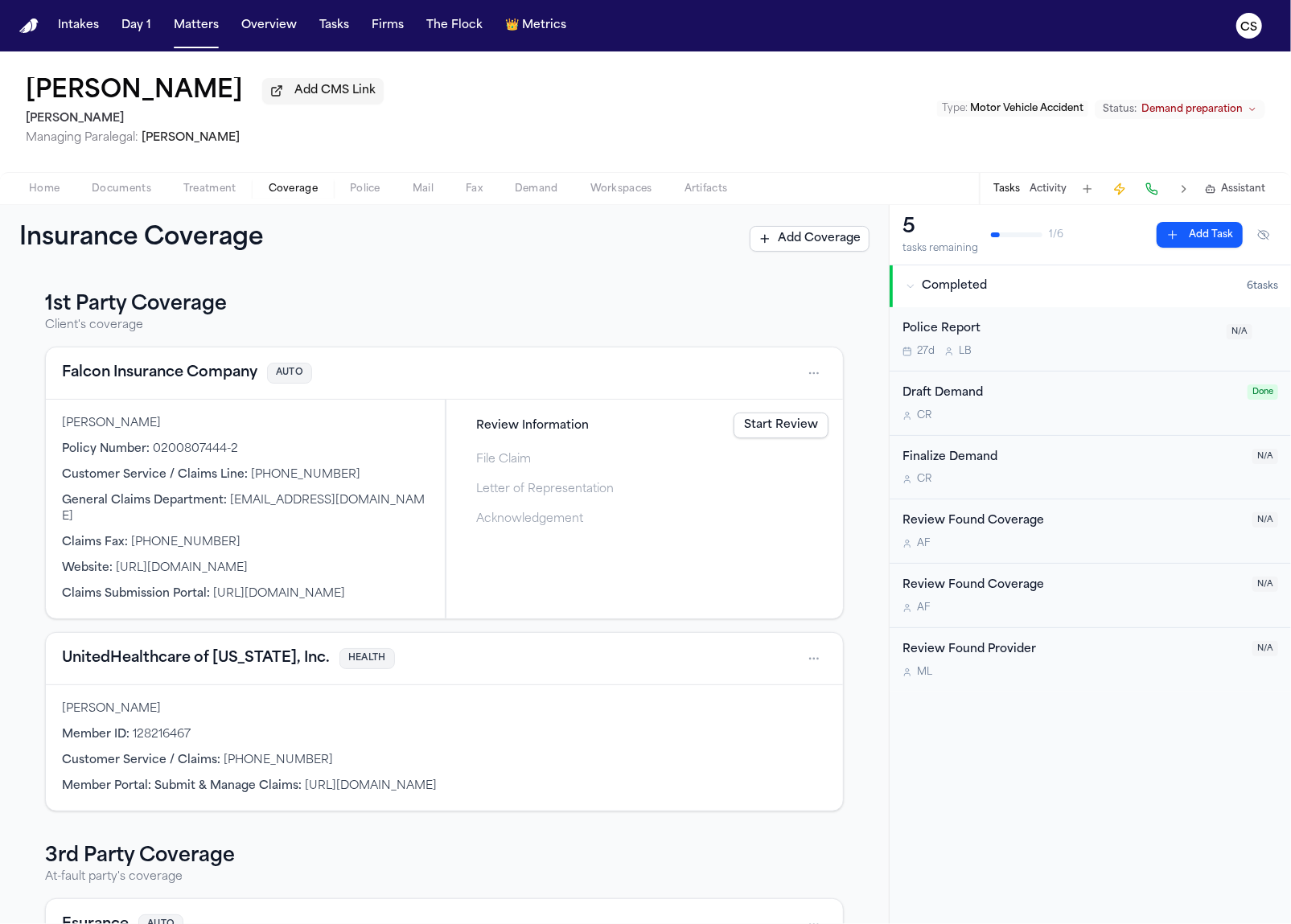
click at [307, 190] on span "Coverage" at bounding box center [293, 188] width 49 height 13
click at [370, 193] on span "Police" at bounding box center [364, 188] width 30 height 13
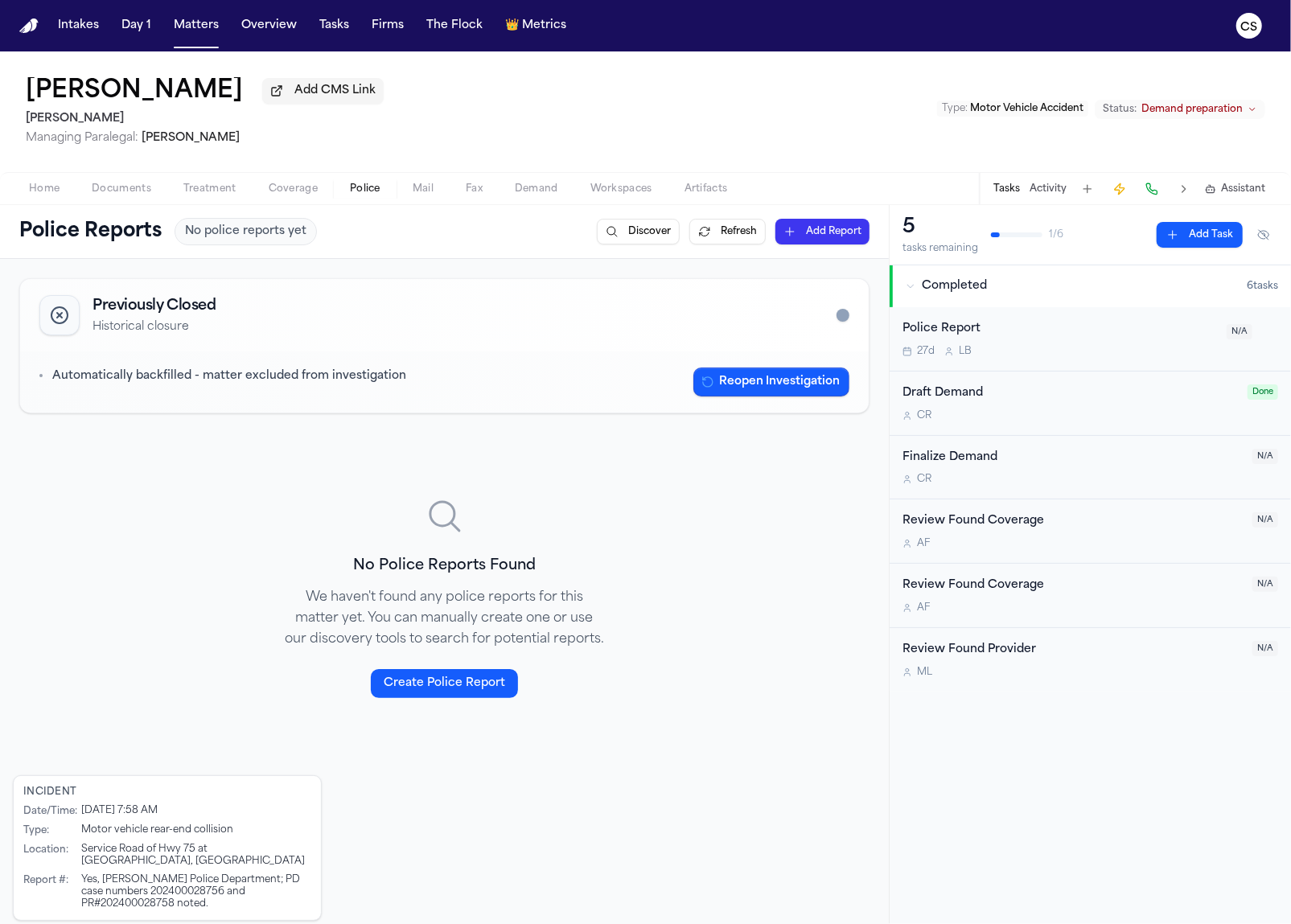
click at [413, 193] on span "Mail" at bounding box center [423, 188] width 21 height 13
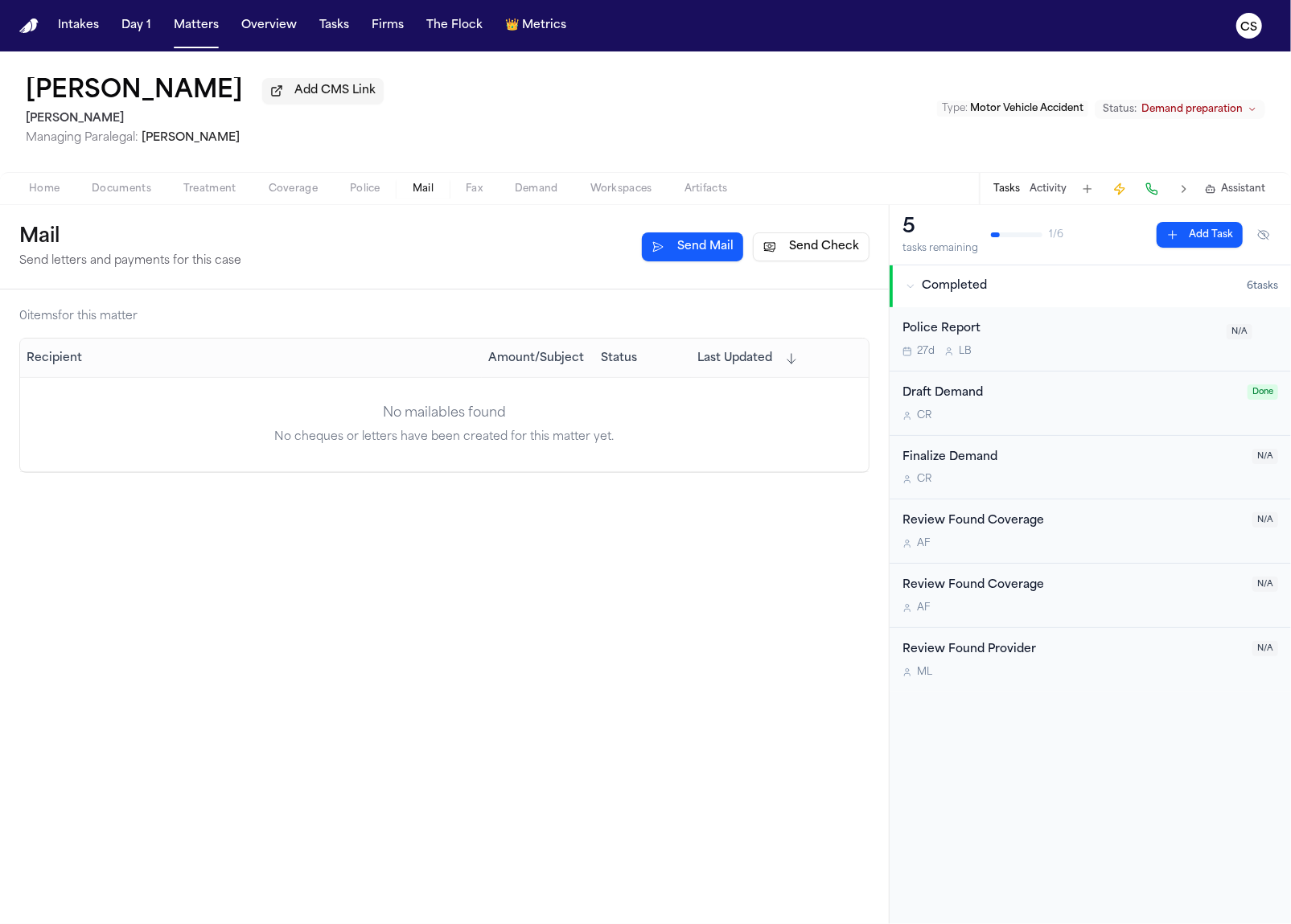
click at [474, 195] on span "Fax" at bounding box center [474, 188] width 17 height 13
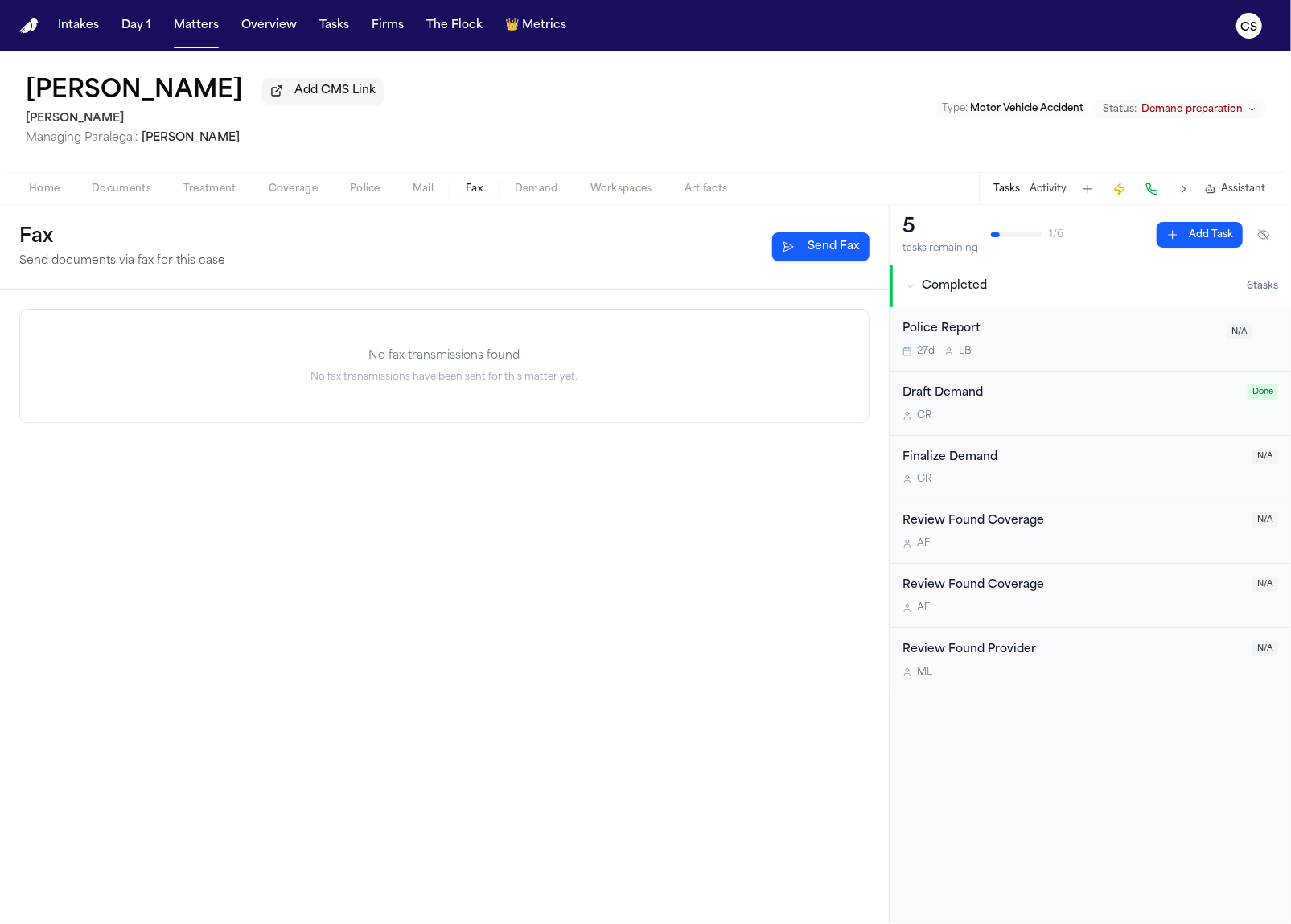
click at [552, 195] on span "Demand" at bounding box center [536, 188] width 43 height 13
select select "**********"
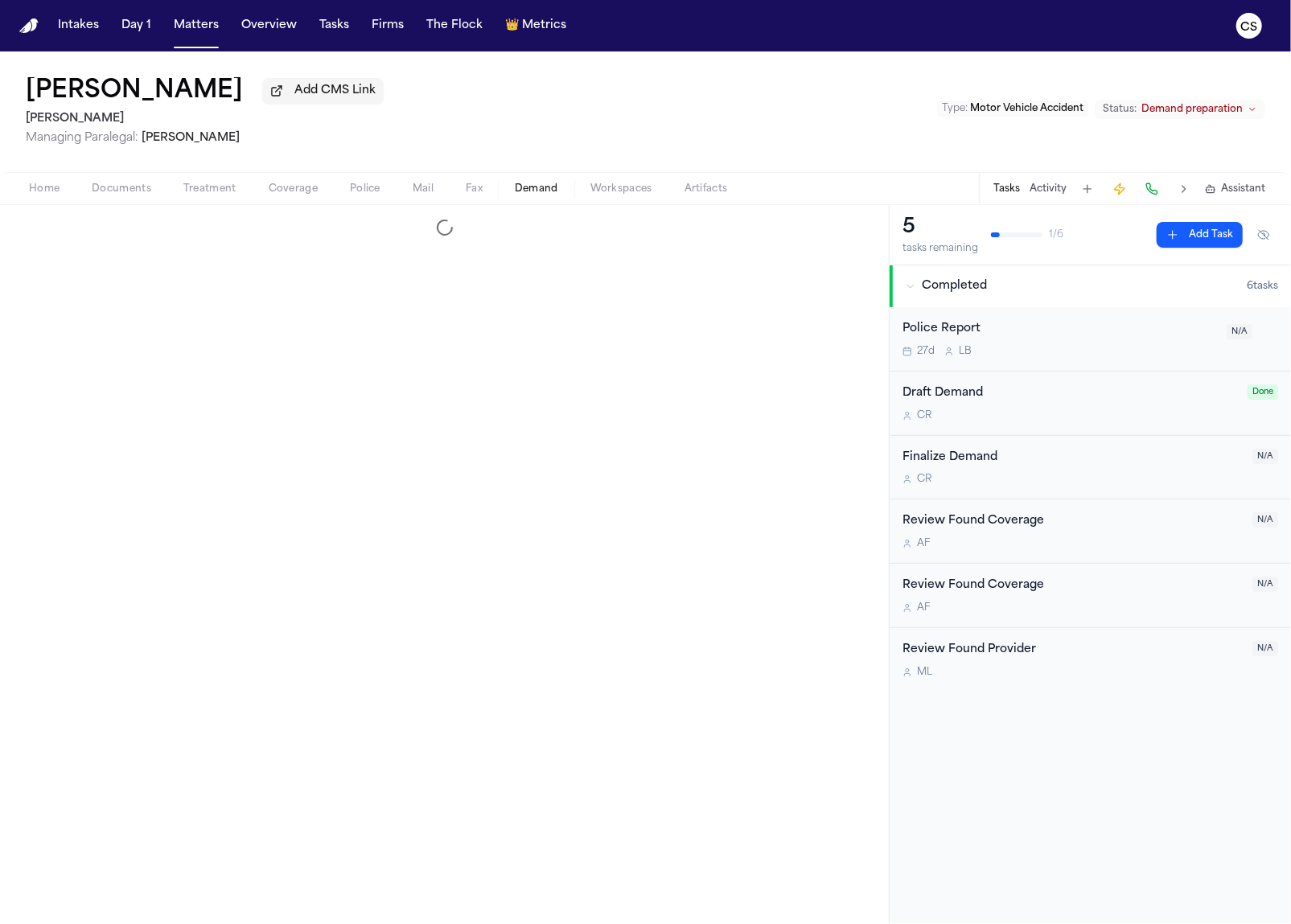
select select "**********"
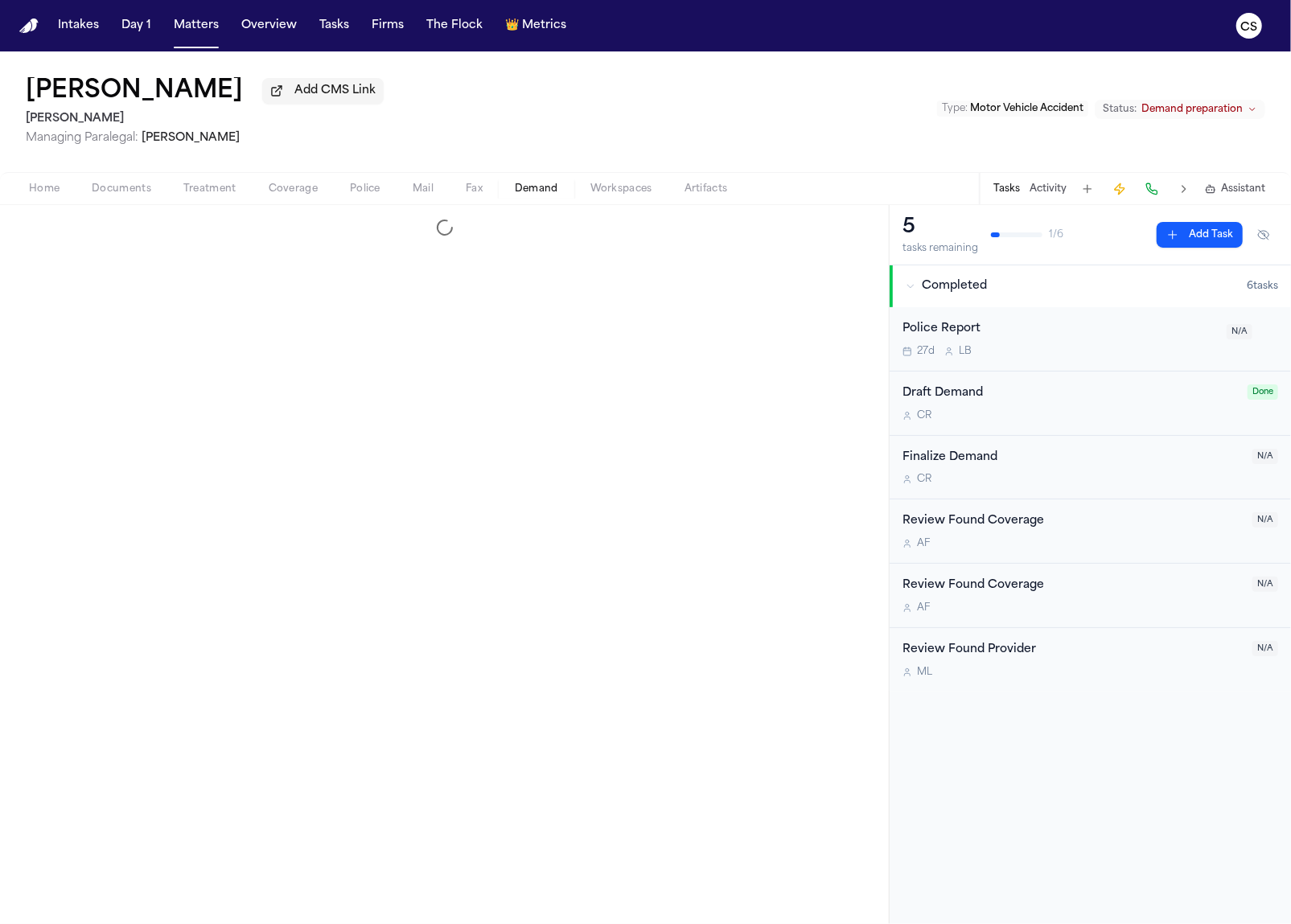
select select "**********"
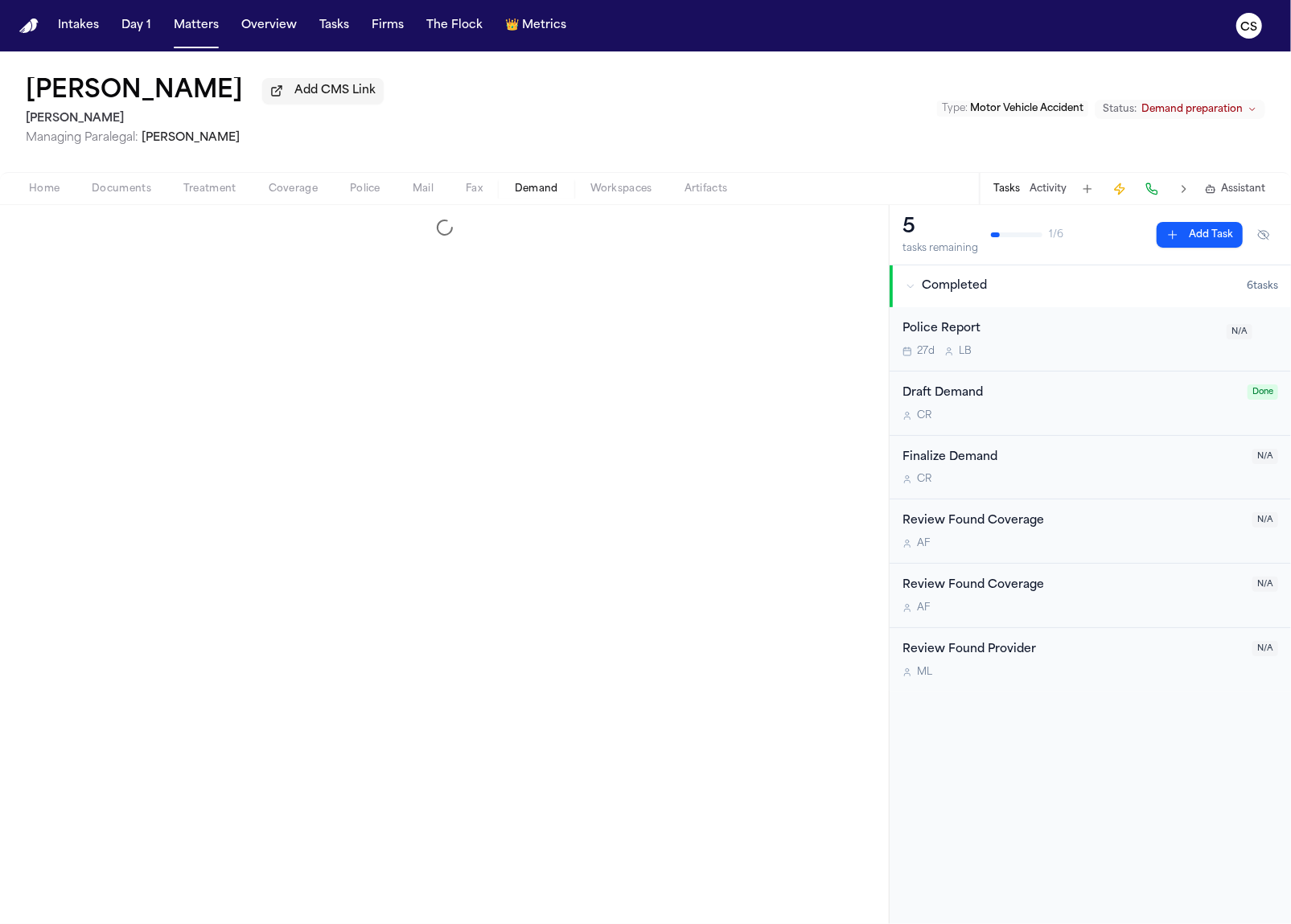
select select "**********"
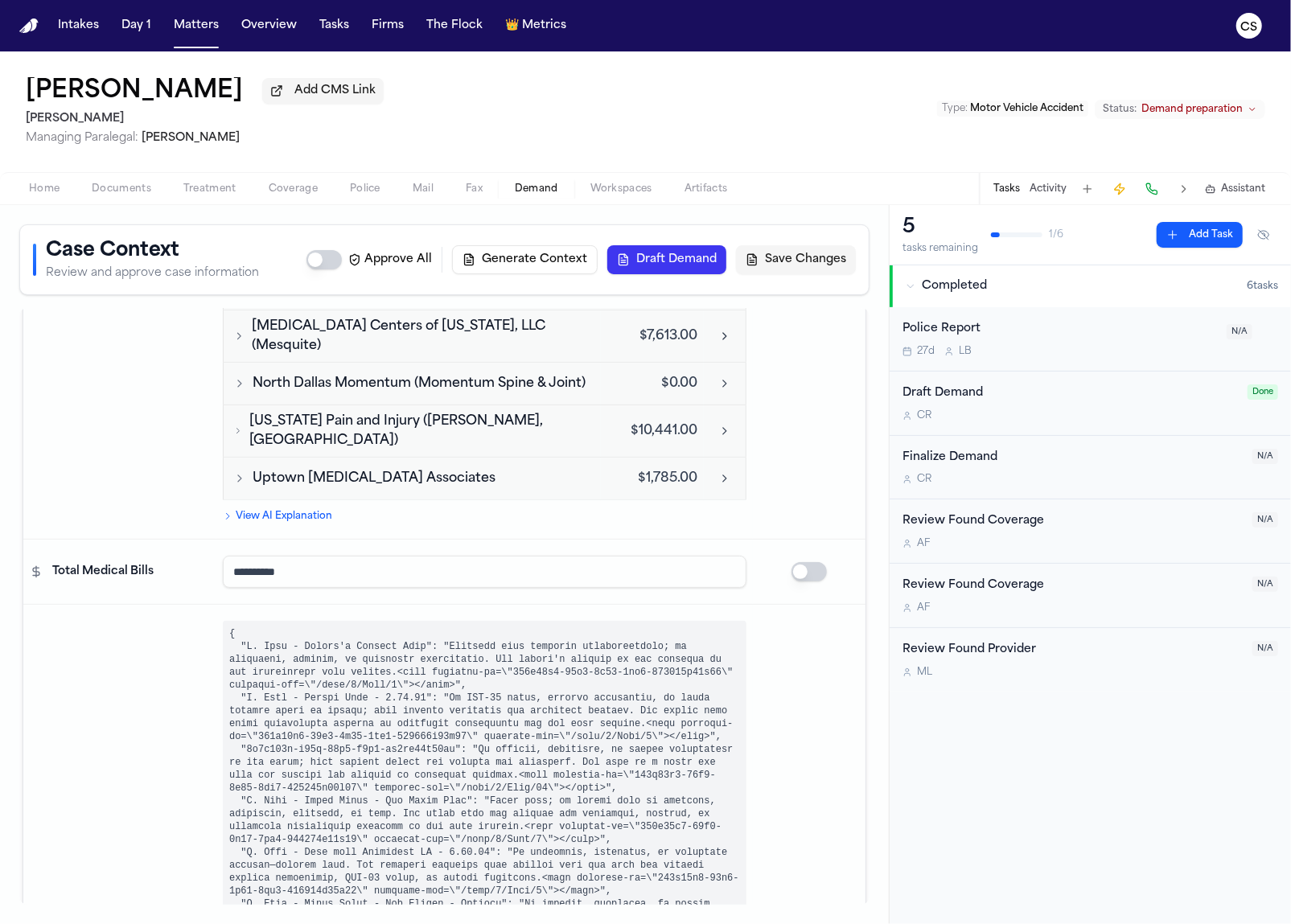
scroll to position [7863, 0]
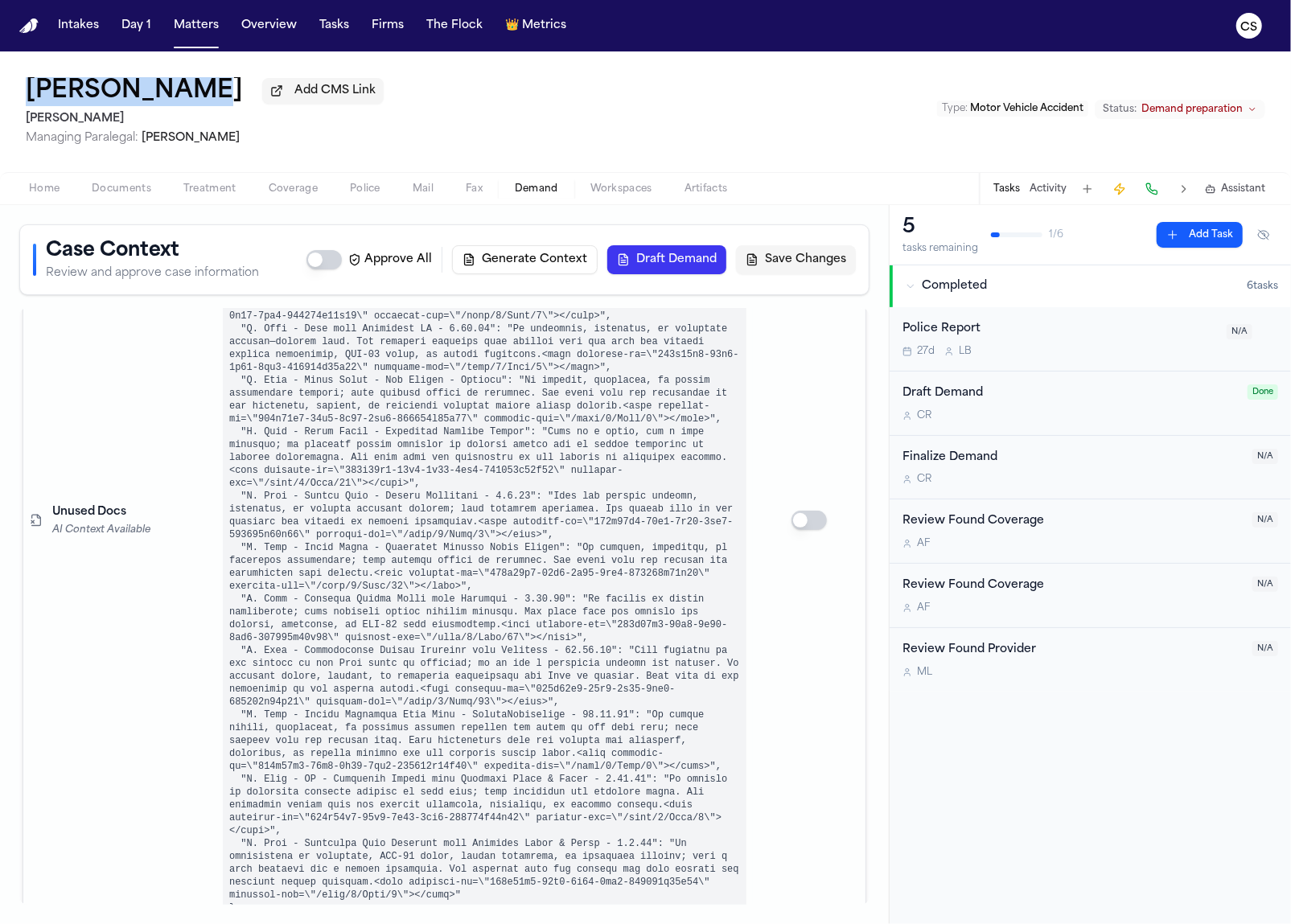
drag, startPoint x: 153, startPoint y: 98, endPoint x: 22, endPoint y: 99, distance: 131.0
click at [22, 99] on div "[PERSON_NAME] Add CMS Link [PERSON_NAME] Managing Paralegal: [PERSON_NAME] Type…" at bounding box center [645, 112] width 1291 height 121
copy h1 "[PERSON_NAME]"
